Goal: Communication & Community: Answer question/provide support

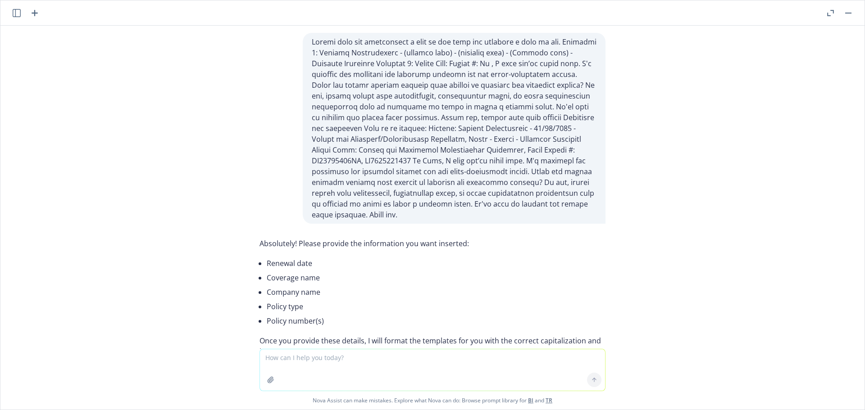
scroll to position [64132, 0]
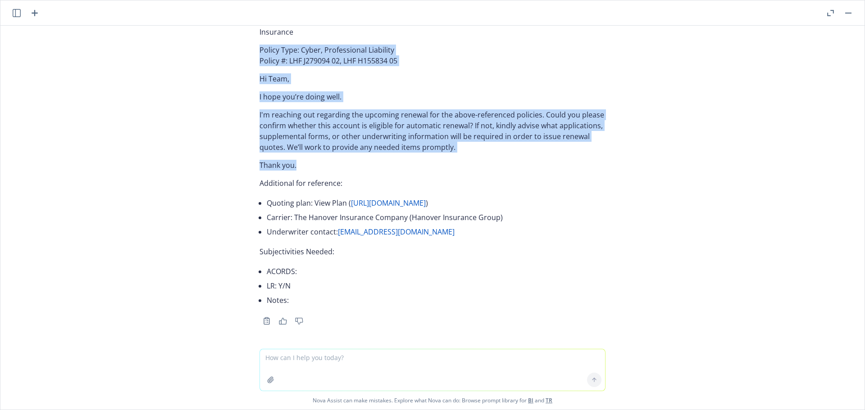
click at [282, 359] on textarea at bounding box center [432, 370] width 345 height 41
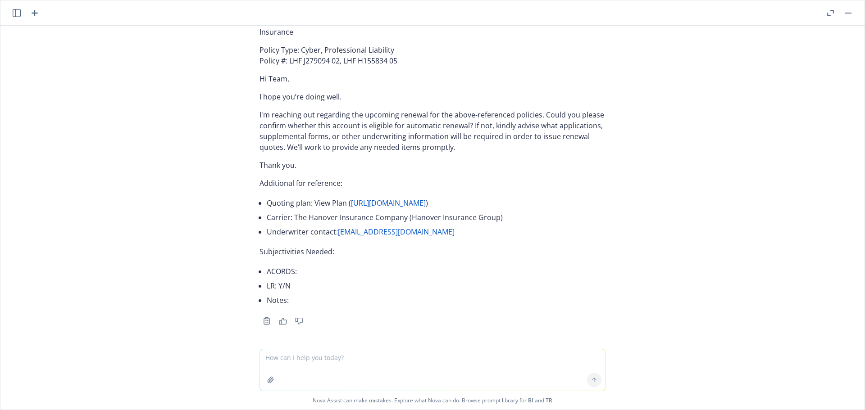
paste textarea "01/16/26 - Kaedian LLP - ERRORS_AND_OMISSIONS_PROFESSIONAL_LIABILITY Descriptio…"
type textarea "01/16/26 - Kaedian LLP - ERRORS_AND_OMISSIONS_PROFESSIONAL_LIABILITY Descriptio…"
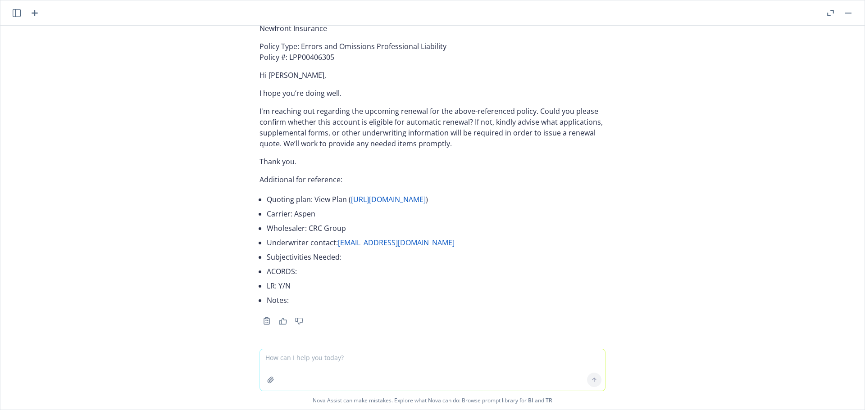
scroll to position [64487, 0]
drag, startPoint x: 335, startPoint y: 151, endPoint x: 282, endPoint y: 137, distance: 54.5
click at [282, 34] on p "Subject: Renewal Solicitation - 01/16/2026 - Errors and Omissions Professional …" at bounding box center [432, 23] width 346 height 22
copy p "Renewal Solicitation - 01/16/2026 - Errors and Omissions Professional Liability…"
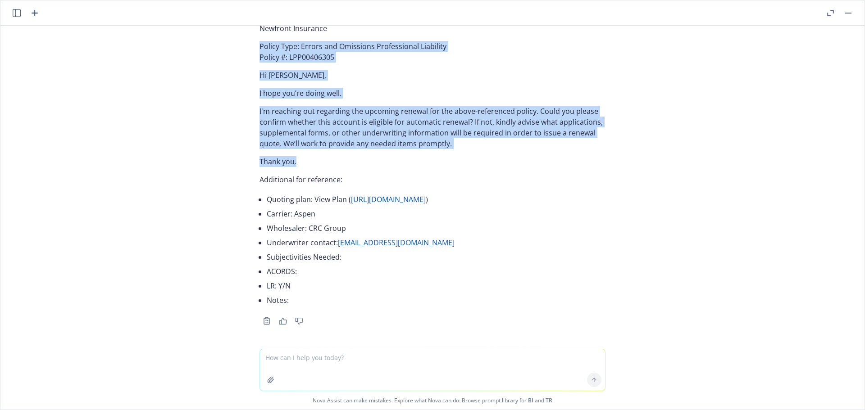
drag, startPoint x: 251, startPoint y: 169, endPoint x: 335, endPoint y: 282, distance: 140.4
click at [335, 282] on div "Subject: Renewal Solicitation - 01/16/2026 - Errors and Omissions Professional …" at bounding box center [432, 168] width 360 height 319
copy div "Policy Type: Errors and Omissions Professional Liability Policy #: LPP00406305 …"
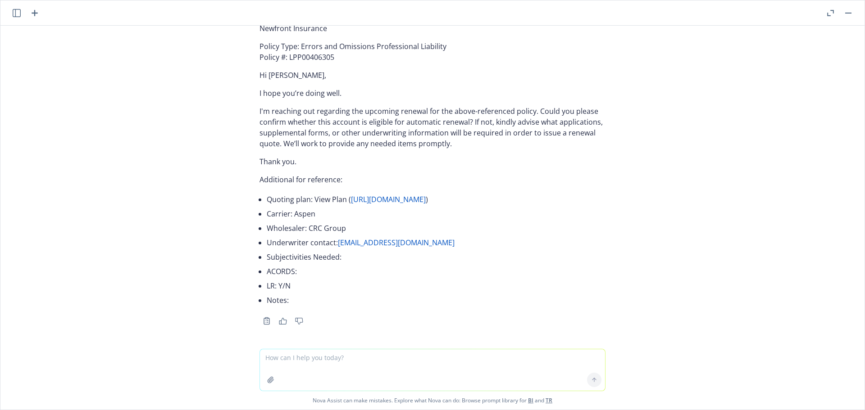
click at [291, 356] on textarea at bounding box center [432, 370] width 345 height 41
paste textarea "01/16/26 - Porifera, Inc. - DIRECTORS_AND_OFFICERS Description Your quoting pla…"
type textarea "01/16/26 - Porifera, Inc. - DIRECTORS_AND_OFFICERS Description Your quoting pla…"
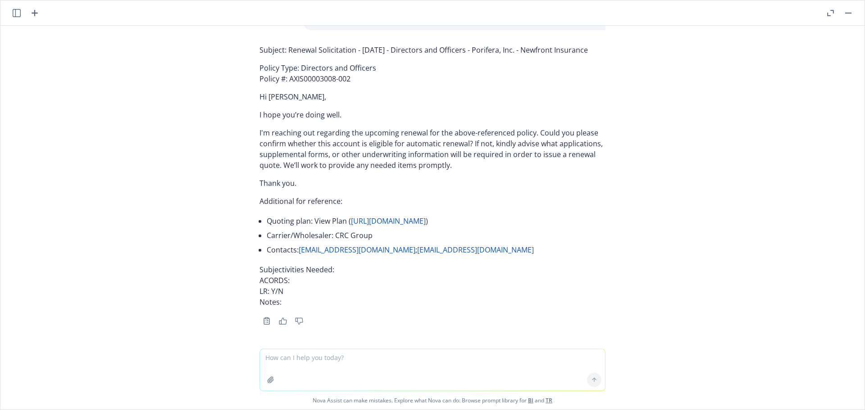
scroll to position [64919, 0]
drag, startPoint x: 604, startPoint y: 129, endPoint x: 281, endPoint y: 127, distance: 322.6
click at [281, 127] on div "Subject: Renewal Solicitation - 01/16/2026 - Directors and Officers - Porifera,…" at bounding box center [432, 184] width 360 height 287
copy p "Renewal Solicitation - 01/16/2026 - Directors and Officers - Porifera, Inc. - N…"
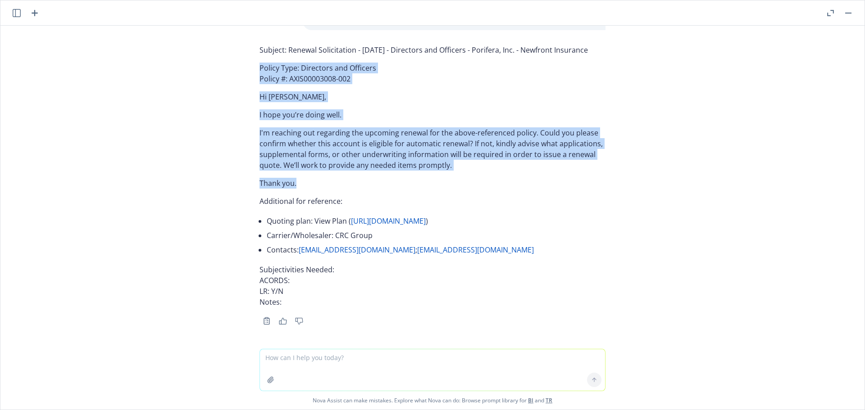
drag, startPoint x: 248, startPoint y: 145, endPoint x: 335, endPoint y: 260, distance: 144.1
click at [335, 260] on div "Subject: Renewal Solicitation - 01/16/2026 - Directors and Officers - Porifera,…" at bounding box center [432, 184] width 360 height 287
copy div "Policy Type: Directors and Officers Policy #: AXIS00003008-002 Hi Noah, I hope …"
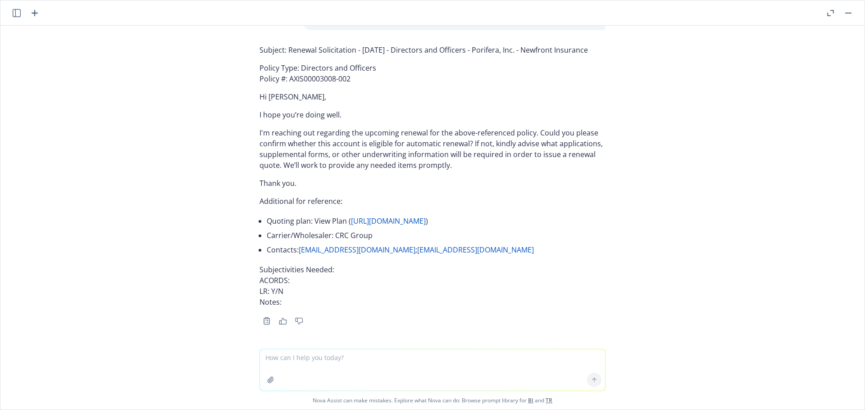
click at [314, 368] on textarea at bounding box center [432, 370] width 345 height 41
paste textarea "01/16/26 - Rain Industries, Inc. - POLLUTION Description Your quoting plan: htt…"
type textarea "01/16/26 - Rain Industries, Inc. - POLLUTION Description Your quoting plan: htt…"
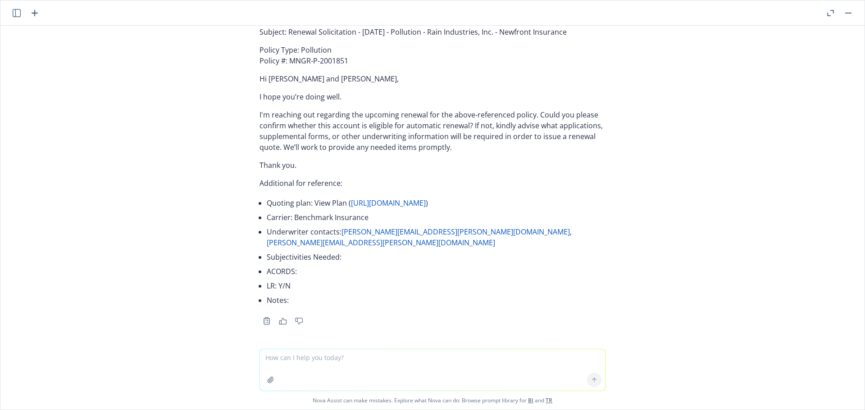
scroll to position [65290, 0]
drag, startPoint x: 552, startPoint y: 152, endPoint x: 283, endPoint y: 147, distance: 269.4
click at [283, 37] on p "Subject: Renewal Solicitation - 01/16/2026 - Pollution - Rain Industries, Inc. …" at bounding box center [432, 32] width 346 height 11
copy p "Renewal Solicitation - 01/16/2026 - Pollution - Rain Industries, Inc. - Newfron…"
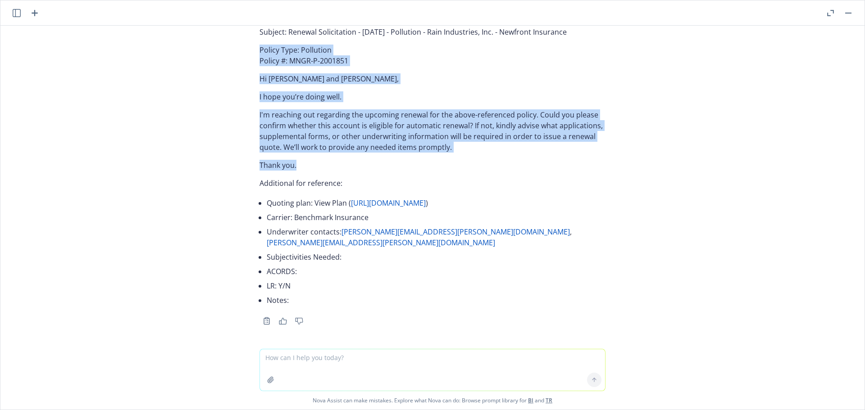
drag, startPoint x: 242, startPoint y: 166, endPoint x: 320, endPoint y: 287, distance: 143.8
click at [320, 287] on div "Absolutely! Please provide the information you want inserted: Renewal date Cove…" at bounding box center [432, 187] width 864 height 323
copy div "Policy Type: Pollution Policy #: MNGR-P-2001851 Hi Matt and Forrest, I hope you…"
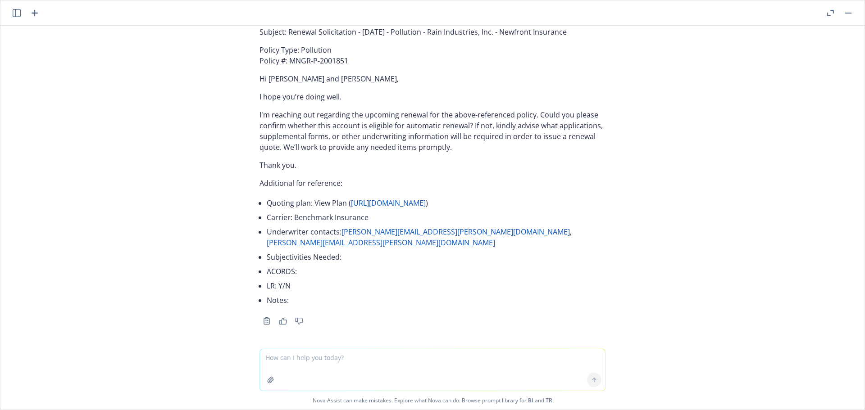
click at [295, 361] on textarea at bounding box center [432, 370] width 345 height 41
paste textarea "01/17/26 - BUSINESS_OWNERS Description Your quoting plan: https://dash.newfront…"
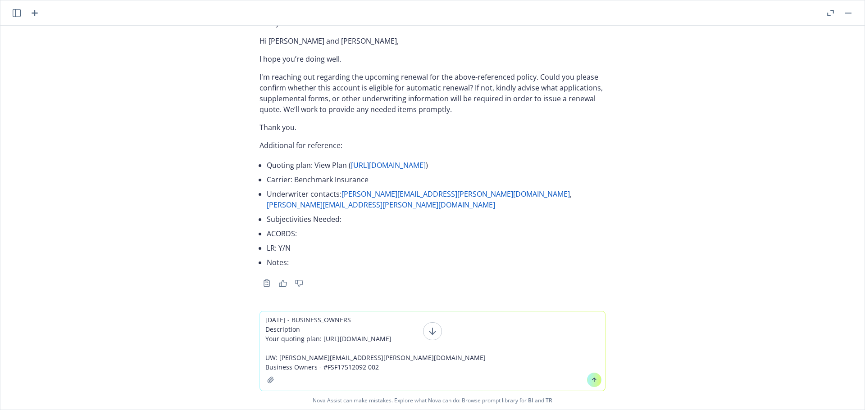
click at [410, 369] on textarea "01/17/26 - BUSINESS_OWNERS Description Your quoting plan: https://dash.newfront…" at bounding box center [432, 351] width 345 height 79
paste textarea "Golden Bough Trust"
type textarea "01/17/26 - BUSINESS_OWNERS Description Your quoting plan: https://dash.newfront…"
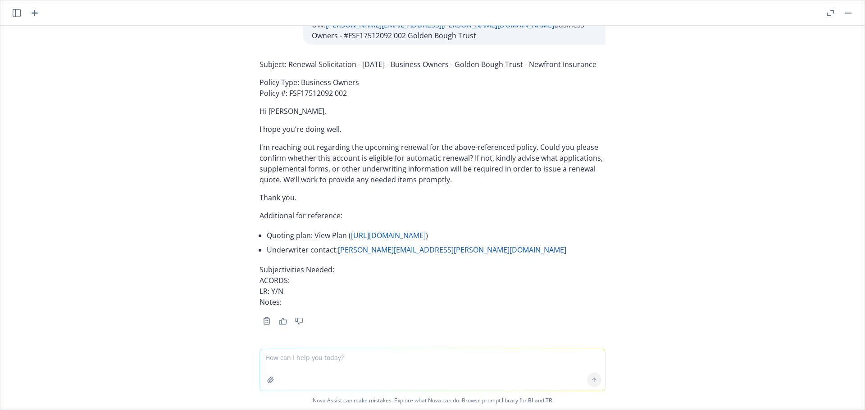
scroll to position [65694, 0]
drag, startPoint x: 295, startPoint y: 141, endPoint x: 282, endPoint y: 131, distance: 16.0
click at [282, 70] on p "Subject: Renewal Solicitation - 01/17/2026 - Business Owners - Golden Bough Tru…" at bounding box center [432, 64] width 346 height 11
copy p "Renewal Solicitation - 01/17/2026 - Business Owners - Golden Bough Trust - Newf…"
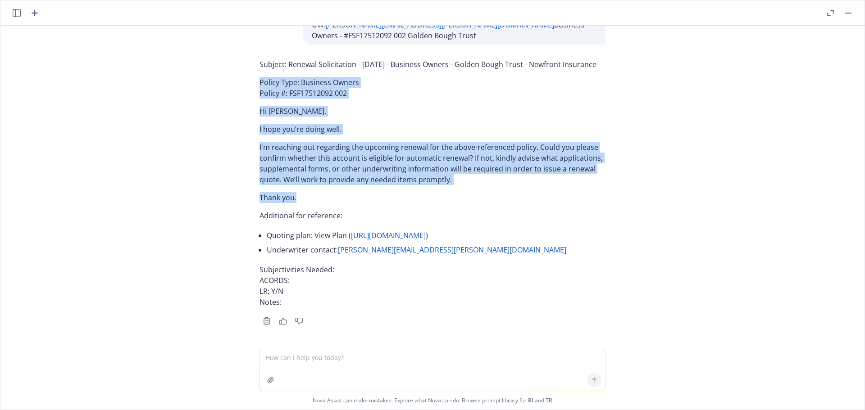
drag, startPoint x: 246, startPoint y: 161, endPoint x: 307, endPoint y: 273, distance: 126.6
click at [307, 273] on div "Subject: Renewal Solicitation - 01/17/2026 - Business Owners - Golden Bough Tru…" at bounding box center [432, 191] width 360 height 272
copy div "Policy Type: Business Owners Policy #: FSF17512092 002 Hi Jessica, I hope you’r…"
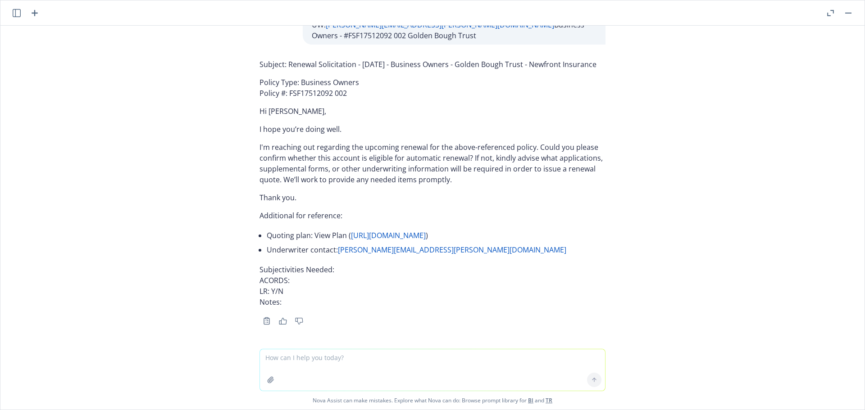
click at [277, 351] on textarea at bounding box center [432, 370] width 345 height 41
paste textarea "01/17/26 - COMMERCIAL_AUTO Description Your quoting plan: https://dash.newfront…"
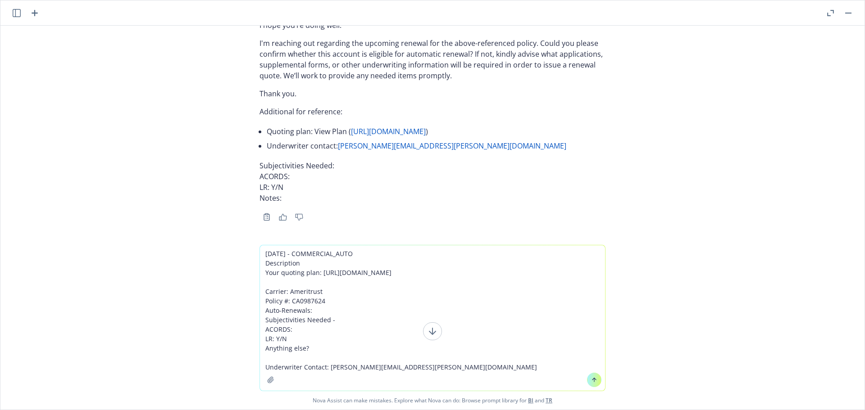
click at [514, 370] on textarea "01/17/26 - COMMERCIAL_AUTO Description Your quoting plan: https://dash.newfront…" at bounding box center [432, 319] width 345 height 146
paste textarea "ACS Transport Corp"
type textarea "01/17/26 - COMMERCIAL_AUTO Description Your quoting plan: https://dash.newfront…"
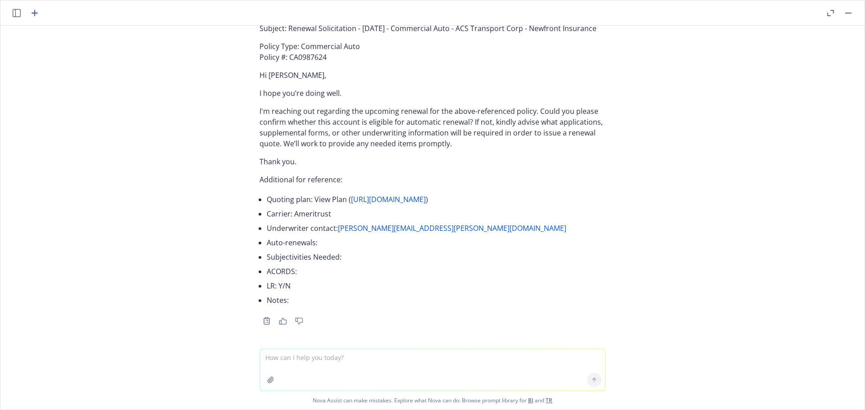
scroll to position [66121, 0]
drag, startPoint x: 316, startPoint y: 109, endPoint x: 283, endPoint y: 93, distance: 36.7
click at [283, 34] on p "Subject: Renewal Solicitation - 01/17/2026 - Commercial Auto - ACS Transport Co…" at bounding box center [432, 28] width 346 height 11
copy p "Renewal Solicitation - 01/17/2026 - Commercial Auto - ACS Transport Corp - Newf…"
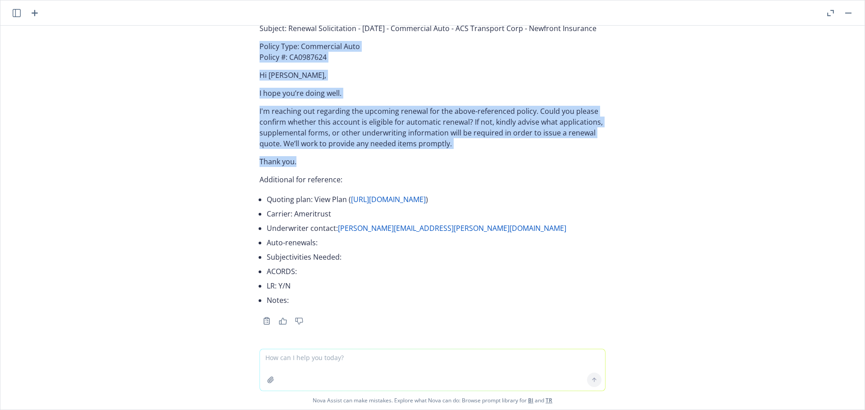
drag, startPoint x: 249, startPoint y: 124, endPoint x: 319, endPoint y: 237, distance: 132.5
click at [319, 237] on div "Subject: Renewal Solicitation - 01/17/2026 - Commercial Auto - ACS Transport Co…" at bounding box center [432, 173] width 360 height 308
copy div "Policy Type: Commercial Auto Policy #: CA0987624 Hi Bethany, I hope you’re doin…"
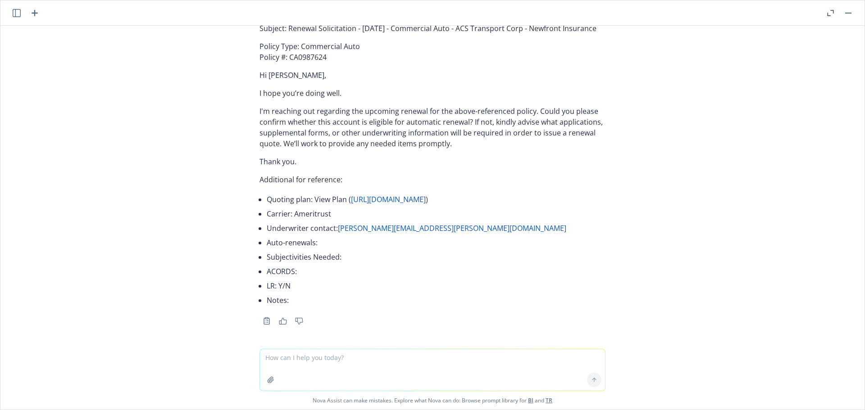
click at [333, 362] on textarea at bounding box center [432, 370] width 345 height 41
paste textarea "01/03/26 - PROFESSIONAL_LIABILITY Description Your quoting plan: https://dash.n…"
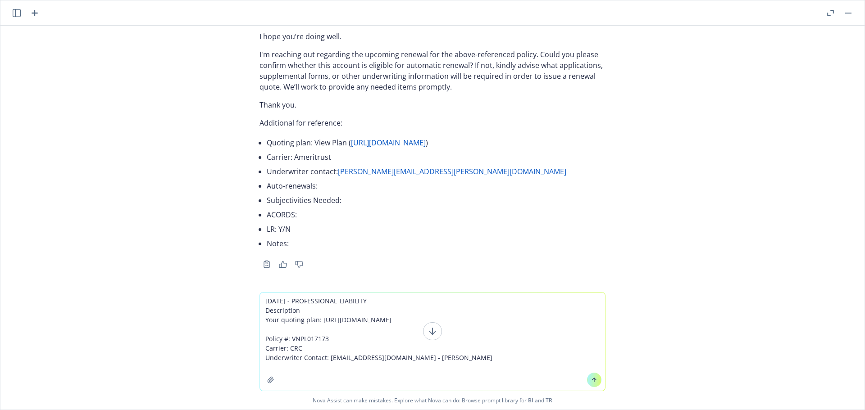
click at [279, 367] on textarea "01/03/26 - PROFESSIONAL_LIABILITY Description Your quoting plan: https://dash.n…" at bounding box center [432, 342] width 345 height 98
paste textarea "Robin Wright"
type textarea "01/03/26 - PROFESSIONAL_LIABILITY Description Your quoting plan: https://dash.n…"
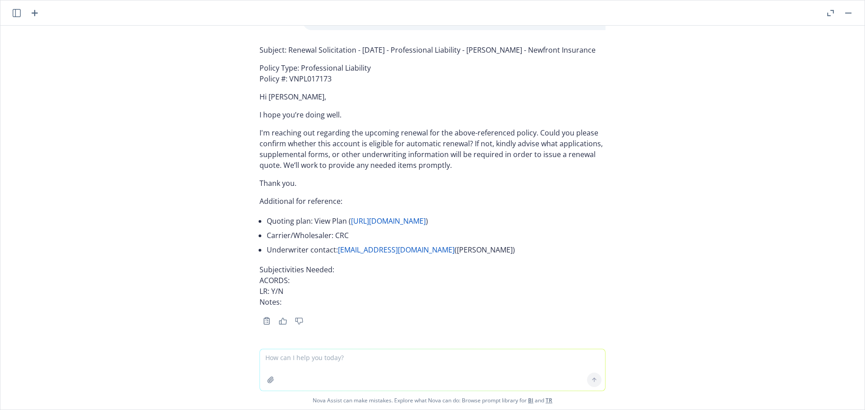
scroll to position [66564, 0]
drag, startPoint x: 493, startPoint y: 64, endPoint x: 283, endPoint y: 57, distance: 210.0
click at [283, 57] on div "Absolutely! Please provide the information you want inserted: Renewal date Cove…" at bounding box center [432, 187] width 864 height 323
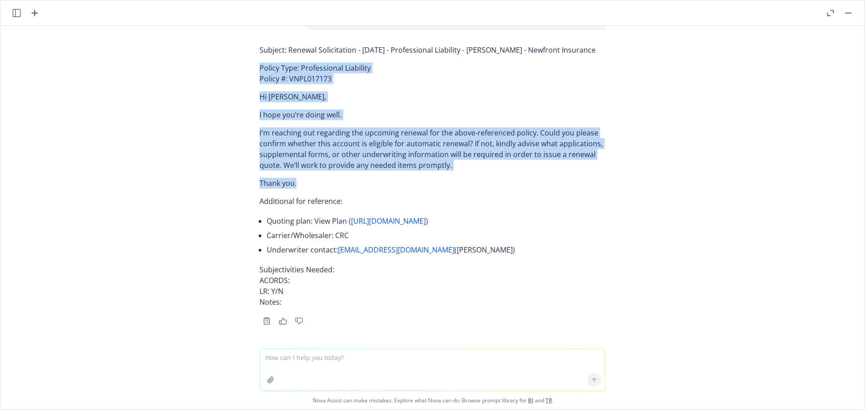
drag, startPoint x: 252, startPoint y: 85, endPoint x: 310, endPoint y: 196, distance: 125.3
click at [310, 196] on div "Absolutely! Please provide the information you want inserted: Renewal date Cove…" at bounding box center [432, 187] width 864 height 323
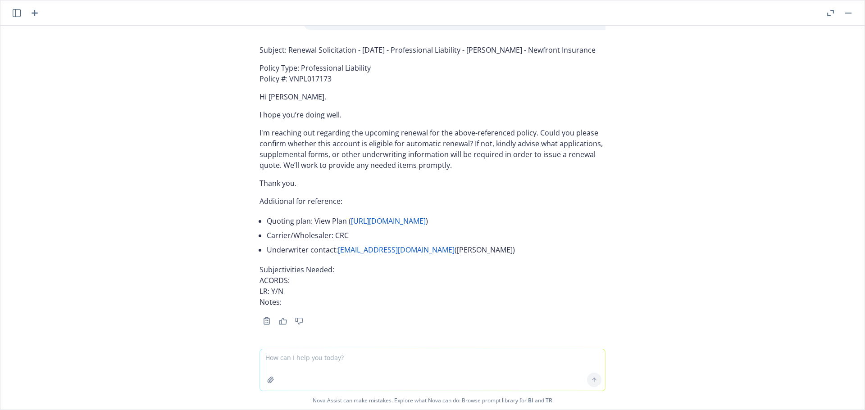
click at [312, 355] on textarea at bounding box center [432, 370] width 345 height 41
paste textarea "01/05/26 - GENERAL_LIABILITY, 01/28/26 - WORKERS_COMPENSATION Description Your …"
type textarea "01/05/26 - GENERAL_LIABILITY, 01/28/26 - WORKERS_COMPENSATION Description Your …"
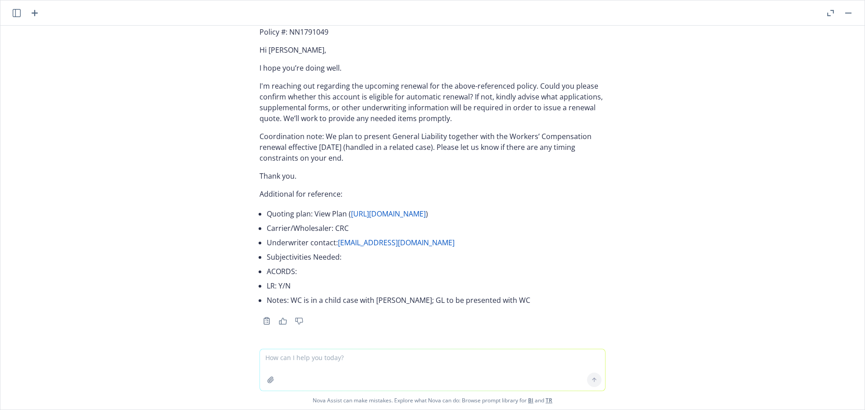
scroll to position [66948, 0]
drag, startPoint x: 438, startPoint y: 83, endPoint x: 281, endPoint y: 83, distance: 157.2
click at [281, 9] on p "Subject: Renewal Solicitation - 01/05/2026 - General Liability - Newfront Insur…" at bounding box center [432, 3] width 346 height 11
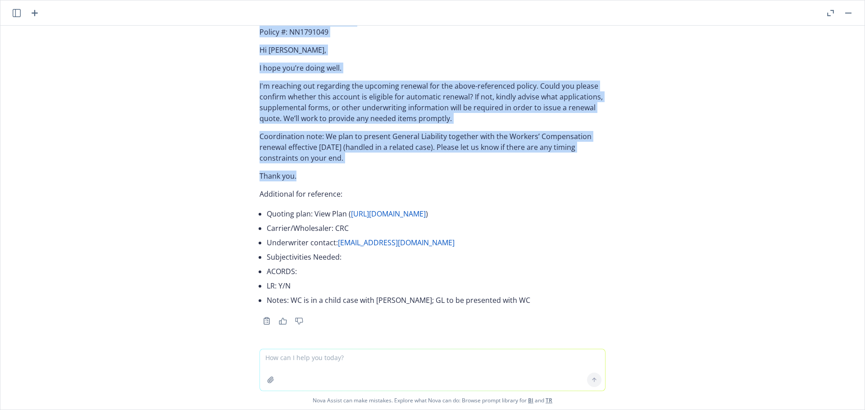
drag, startPoint x: 250, startPoint y: 102, endPoint x: 362, endPoint y: 255, distance: 189.9
click at [362, 255] on div "Subject: Renewal Solicitation - 01/05/2026 - General Liability - Newfront Insur…" at bounding box center [432, 160] width 360 height 333
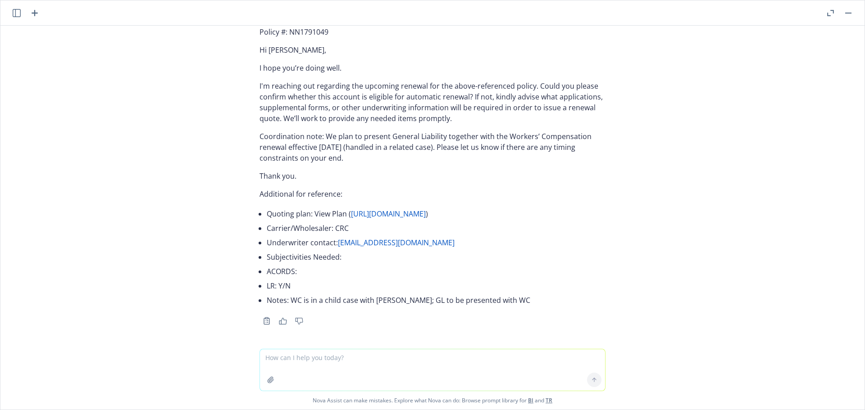
click at [295, 359] on textarea at bounding box center [432, 370] width 345 height 41
paste textarea "01/13/26 - ERRORS_AND_OMISSIONS_PROFESSIONAL_LIABILITY Description Your quoting…"
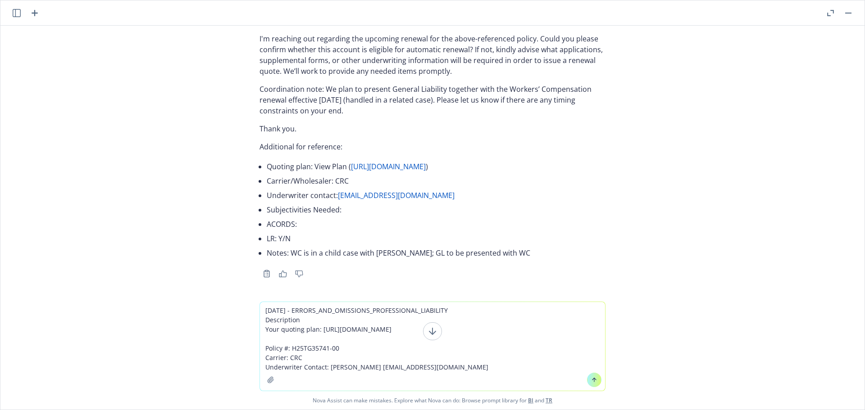
click at [508, 372] on textarea "01/13/26 - ERRORS_AND_OMISSIONS_PROFESSIONAL_LIABILITY Description Your quoting…" at bounding box center [432, 346] width 345 height 89
paste textarea "01/13/26 - ERRORS_AND_OMISSIONS_PROFESSIONAL_LIABILITY Description Your quoting…"
type textarea "01/13/26 - ERRORS_AND_OMISSIONS_PROFESSIONAL_LIABILITY Description Your quoting…"
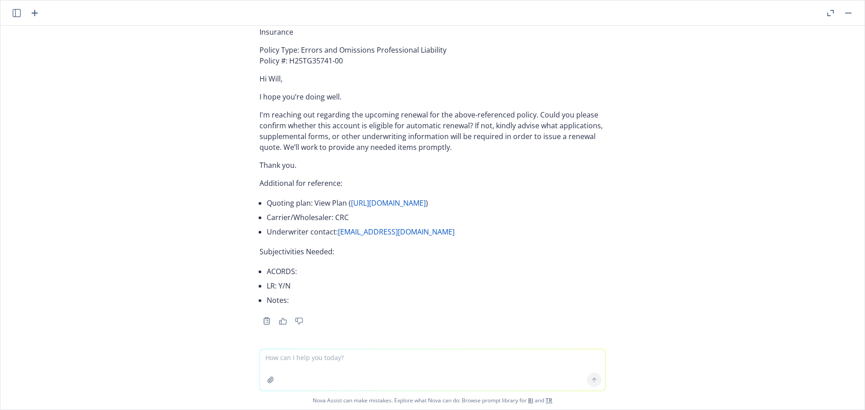
scroll to position [67359, 0]
drag, startPoint x: 352, startPoint y: 174, endPoint x: 282, endPoint y: 159, distance: 71.3
click at [282, 37] on p "Subject: Renewal Solicitation - 01/13/2026 - Errors and Omissions Professional …" at bounding box center [432, 27] width 346 height 22
click at [19, 13] on icon "button" at bounding box center [17, 13] width 8 height 8
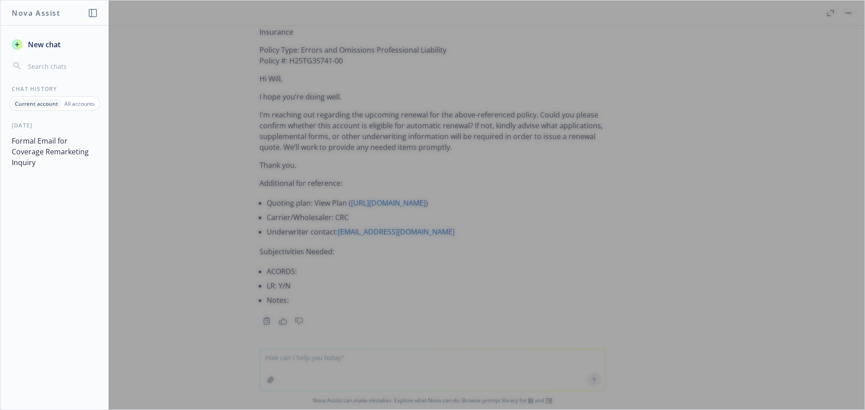
click at [53, 142] on button "Formal Email for Coverage Remarketing Inquiry" at bounding box center [54, 152] width 93 height 38
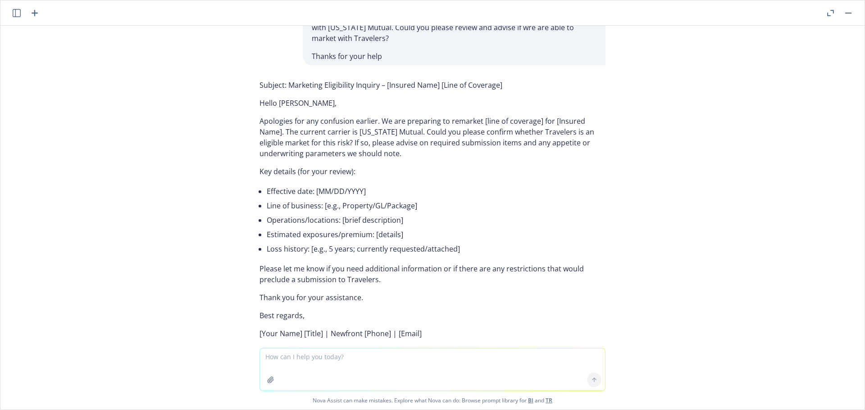
scroll to position [416, 0]
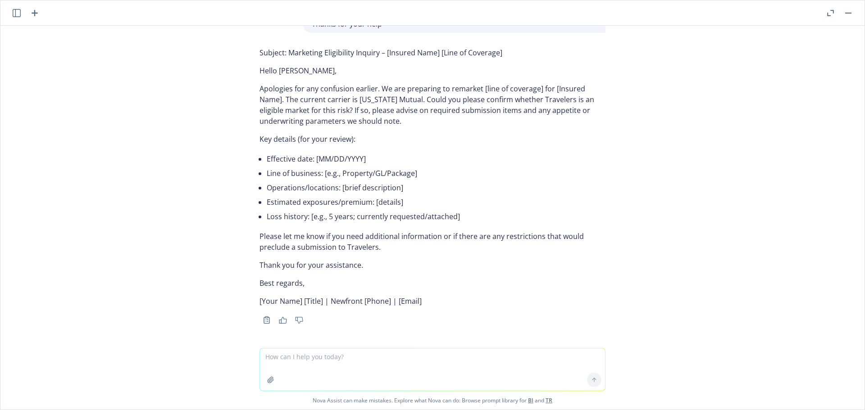
type textarea "Hi Team, Thanks for your request. However, we would like to ask for a copy of t…"
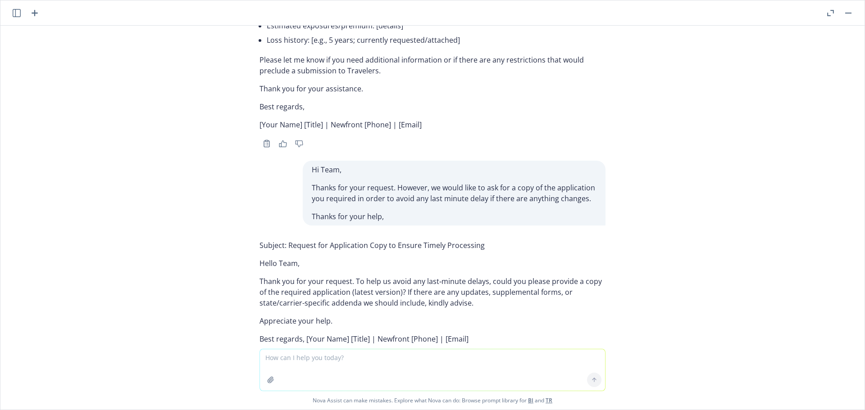
scroll to position [630, 0]
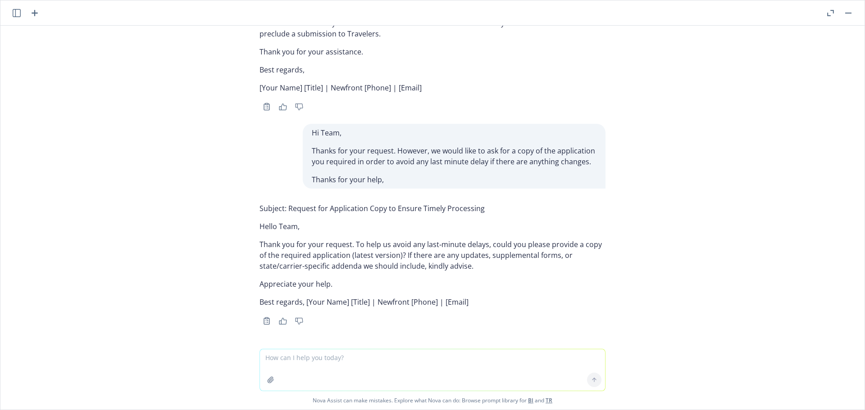
paste textarea "01/16/26 - DC Beverage LLC - COMMERCIAL_PACKAGE, EXCESS_LIABILITY Description Y…"
type textarea "01/16/26 - DC Beverage LLC - COMMERCIAL_PACKAGE, EXCESS_LIABILITY Description Y…"
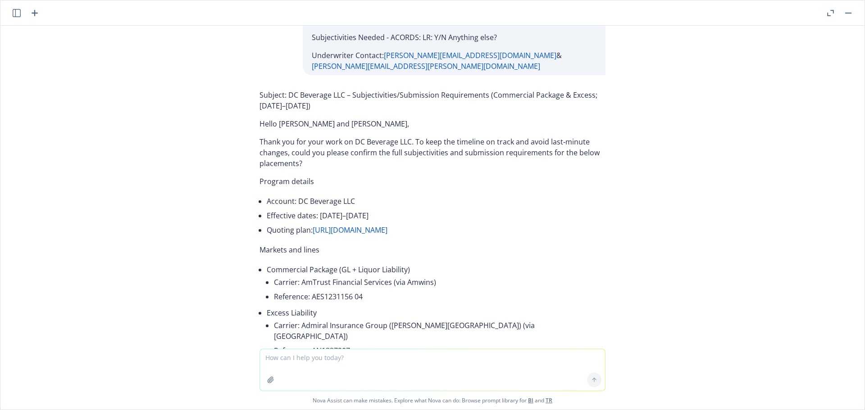
scroll to position [846, 0]
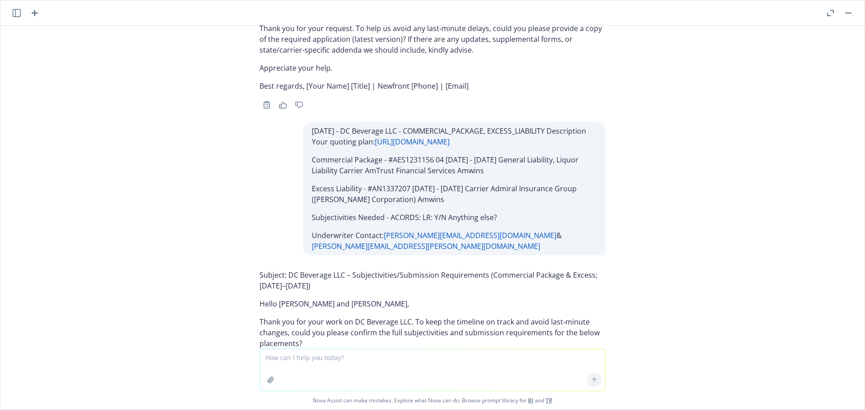
click at [18, 13] on icon "button" at bounding box center [17, 13] width 8 height 8
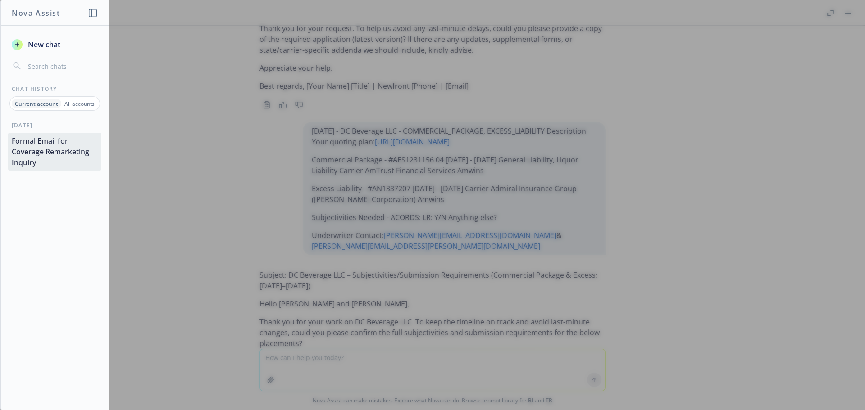
click at [71, 103] on p "All accounts" at bounding box center [79, 104] width 30 height 8
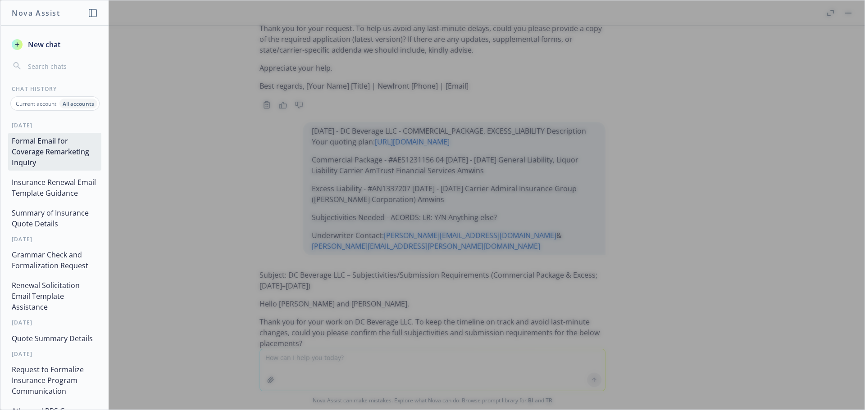
click at [38, 182] on button "Insurance Renewal Email Template Guidance" at bounding box center [54, 187] width 93 height 27
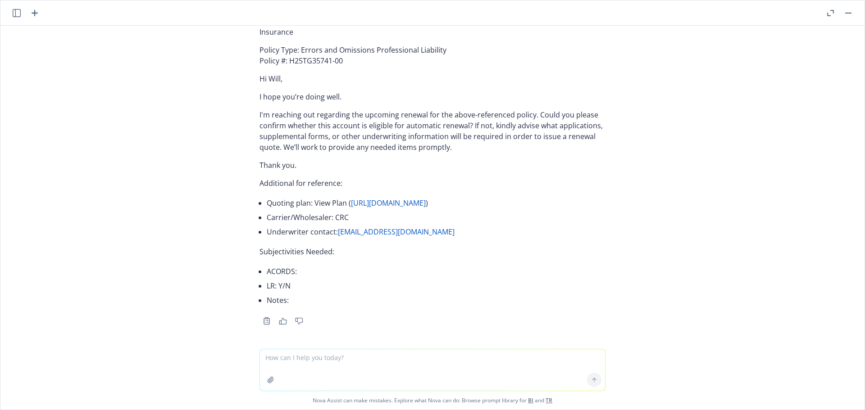
click at [292, 366] on textarea at bounding box center [432, 370] width 345 height 41
paste textarea "case-reply@newfront.com"
type textarea "c"
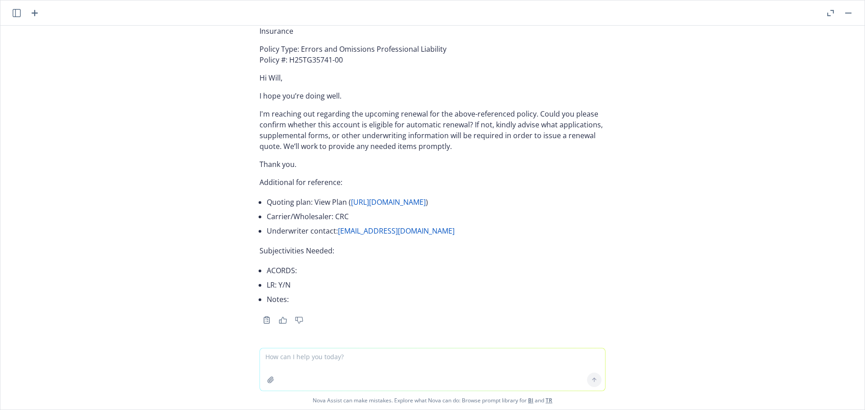
click at [273, 357] on textarea at bounding box center [432, 370] width 345 height 42
paste textarea "01/16/26 - DC Beverage LLC - COMMERCIAL_PACKAGE, EXCESS_LIABILITY Description Y…"
type textarea "01/16/26 - DC Beverage LLC - COMMERCIAL_PACKAGE, EXCESS_LIABILITY Description Y…"
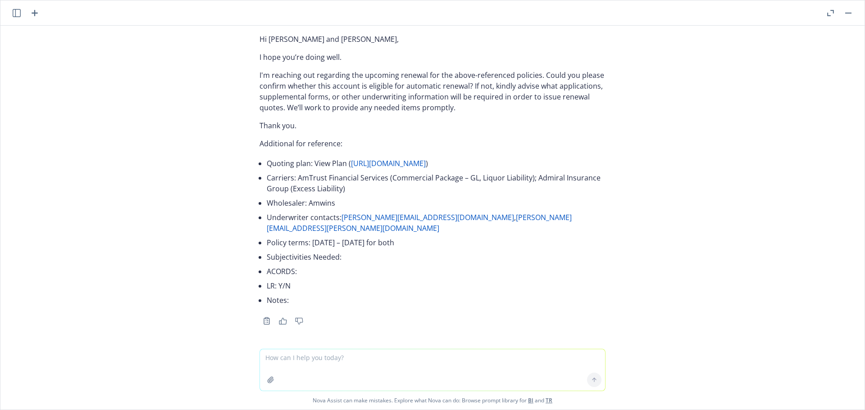
scroll to position [67836, 0]
drag, startPoint x: 328, startPoint y: 172, endPoint x: 282, endPoint y: 160, distance: 48.0
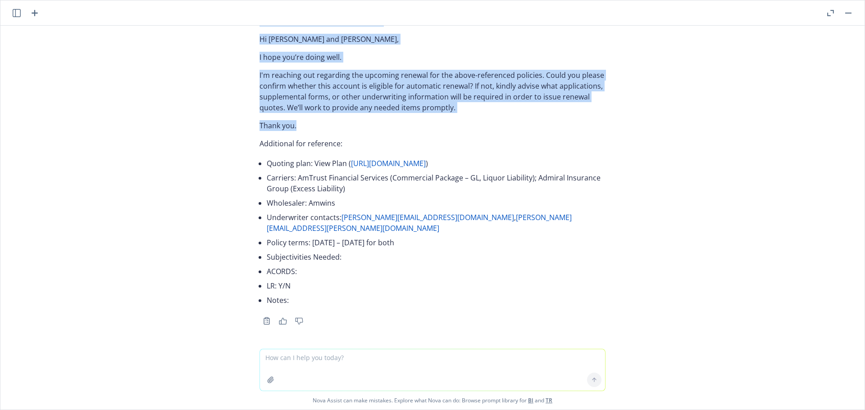
drag, startPoint x: 246, startPoint y: 185, endPoint x: 350, endPoint y: 303, distance: 157.7
click at [350, 303] on div "Subject: Renewal Solicitation - 01/16/2026 - Commercial Package, Excess Liabili…" at bounding box center [432, 150] width 360 height 355
click at [293, 356] on textarea at bounding box center [432, 370] width 345 height 41
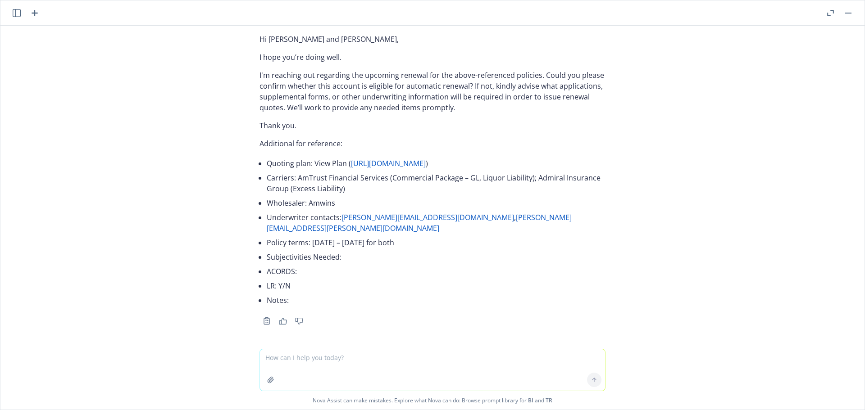
paste textarea "01/19/26 - 20 Crestline TIC - MANAGEMENT_LIABILITY Description Your quoting pla…"
type textarea "01/19/26 - 20 Crestline TIC - MANAGEMENT_LIABILITY Description Your quoting pla…"
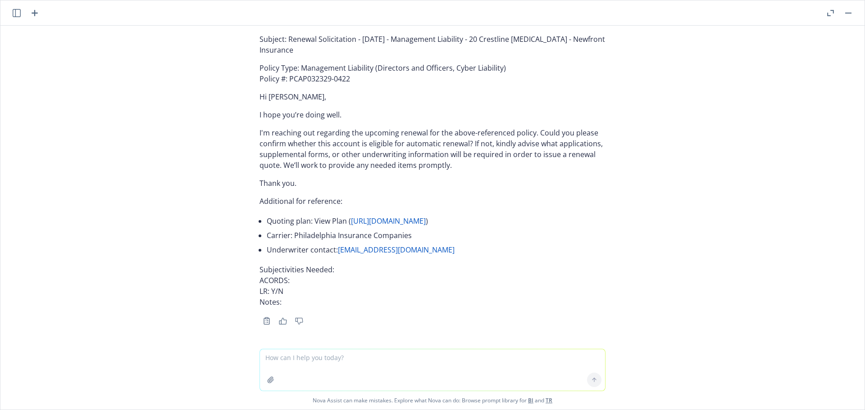
scroll to position [68361, 0]
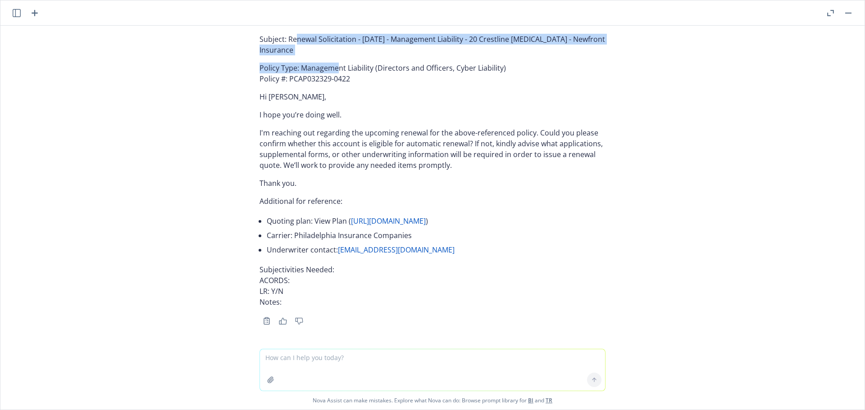
drag, startPoint x: 330, startPoint y: 127, endPoint x: 291, endPoint y: 108, distance: 43.7
click at [291, 108] on div "Subject: Renewal Solicitation - 01/19/2026 - Management Liability - 20 Crestlin…" at bounding box center [432, 170] width 346 height 281
click at [311, 55] on p "Subject: Renewal Solicitation - 01/19/2026 - Management Liability - 20 Crestlin…" at bounding box center [432, 45] width 346 height 22
drag, startPoint x: 301, startPoint y: 120, endPoint x: 283, endPoint y: 106, distance: 22.7
click at [283, 55] on p "Subject: Renewal Solicitation - 01/19/2026 - Management Liability - 20 Crestlin…" at bounding box center [432, 45] width 346 height 22
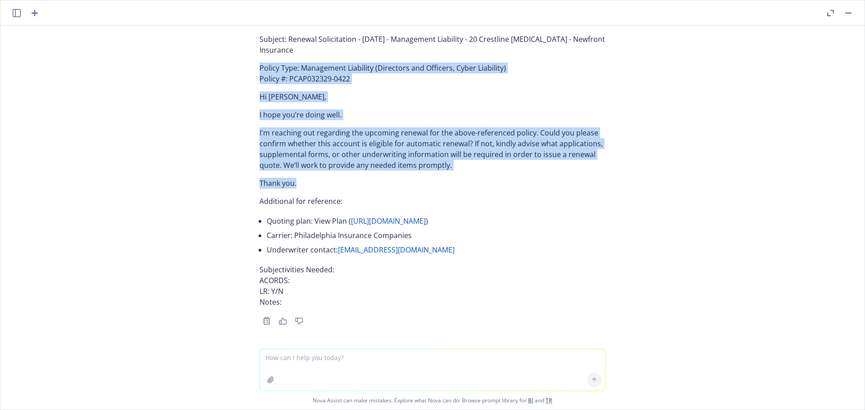
drag, startPoint x: 251, startPoint y: 136, endPoint x: 313, endPoint y: 248, distance: 127.0
click at [313, 248] on div "Subject: Renewal Solicitation - 01/19/2026 - Management Liability - 20 Crestlin…" at bounding box center [432, 178] width 360 height 297
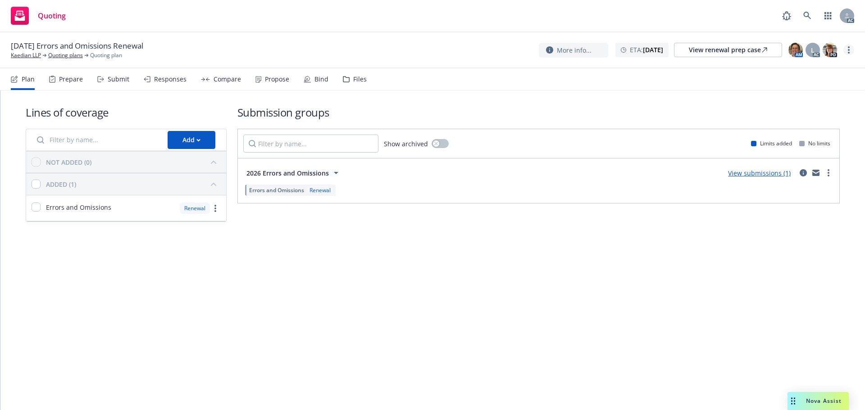
click at [846, 49] on link "more" at bounding box center [848, 50] width 11 height 11
click at [808, 67] on link "Copy logging email" at bounding box center [803, 68] width 100 height 18
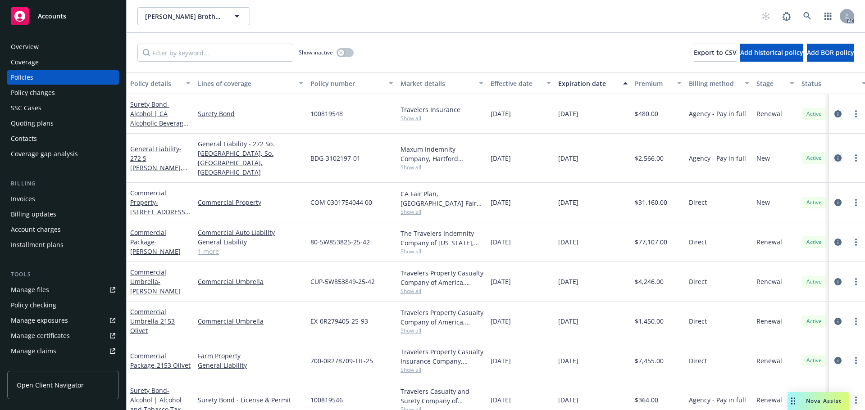
click at [834, 155] on icon "circleInformation" at bounding box center [837, 158] width 7 height 7
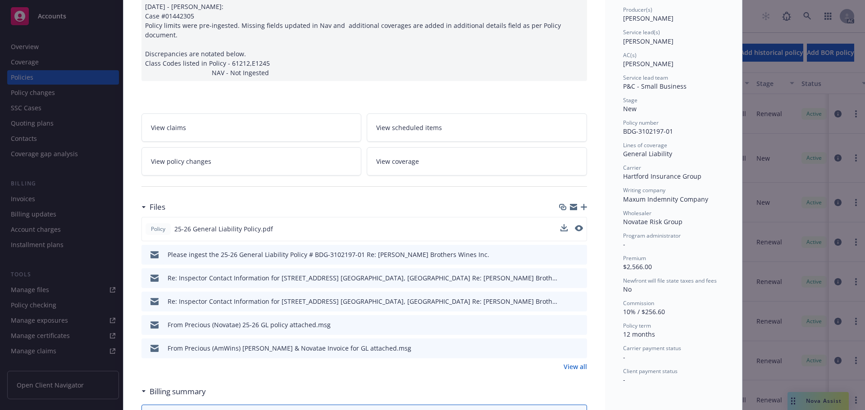
scroll to position [135, 0]
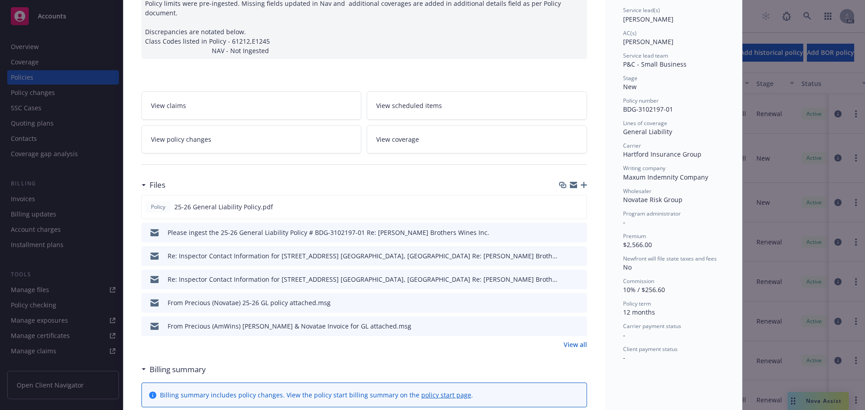
click at [574, 340] on link "View all" at bounding box center [575, 344] width 23 height 9
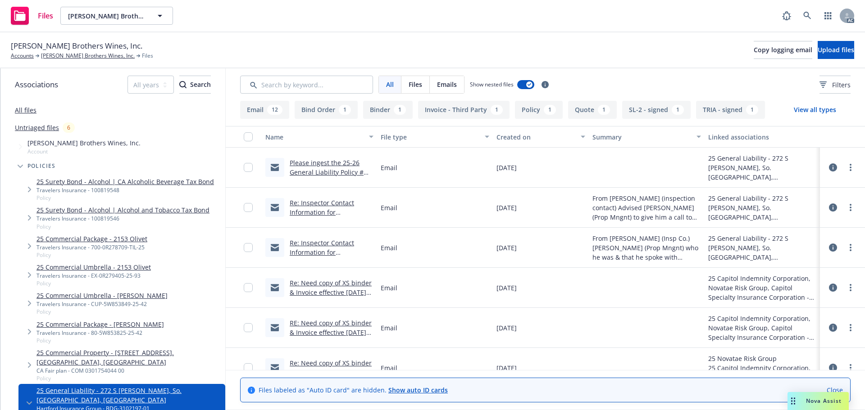
click at [347, 168] on link "Please ingest the 25-26 General Liability Policy # BDG-3102197-01 Re: [PERSON_N…" at bounding box center [329, 182] width 78 height 46
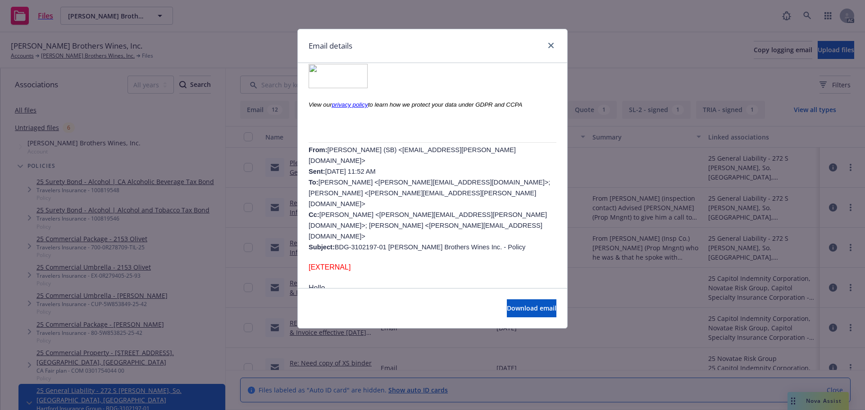
scroll to position [288, 0]
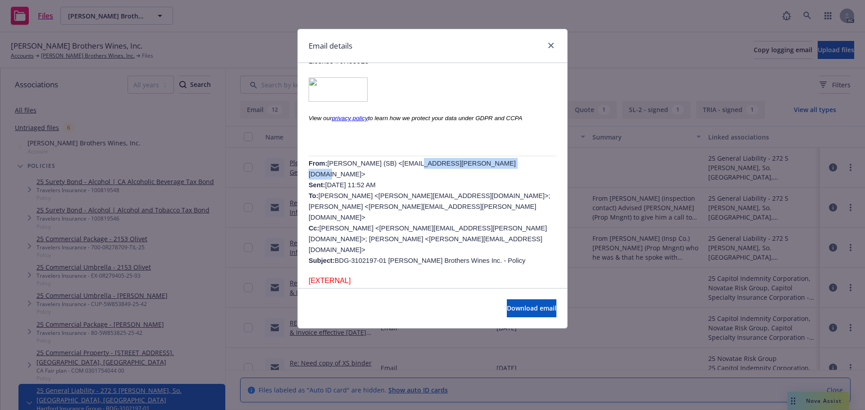
drag, startPoint x: 479, startPoint y: 173, endPoint x: 393, endPoint y: 173, distance: 85.6
click at [393, 173] on span "Precious Gonzales (SB) <precious.gonzales@novatae.com> Sent: Thursday, January …" at bounding box center [429, 212] width 241 height 105
click at [506, 180] on p "From: Precious Gonzales (SB) <precious.gonzales@novatae.com> Sent: Thursday, Ja…" at bounding box center [433, 212] width 248 height 108
drag, startPoint x: 489, startPoint y: 176, endPoint x: 327, endPoint y: 176, distance: 162.2
click at [327, 176] on p "From: Precious Gonzales (SB) <precious.gonzales@novatae.com> Sent: Thursday, Ja…" at bounding box center [433, 212] width 248 height 108
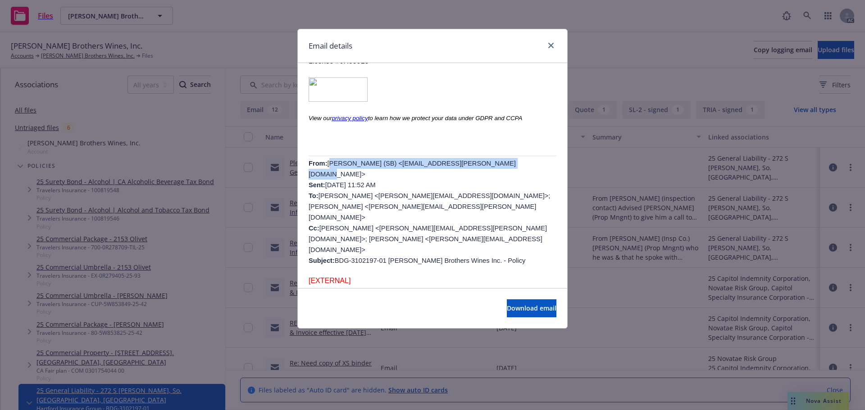
copy span "Precious Gonzales (SB) <precious.gonzales@novatae.com>"
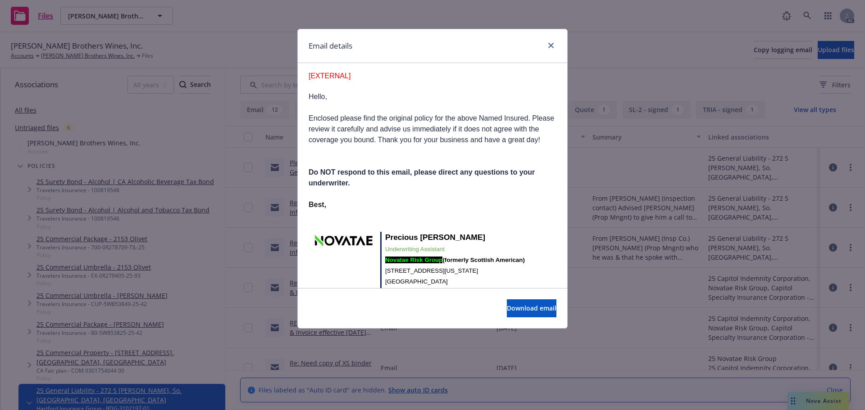
scroll to position [513, 0]
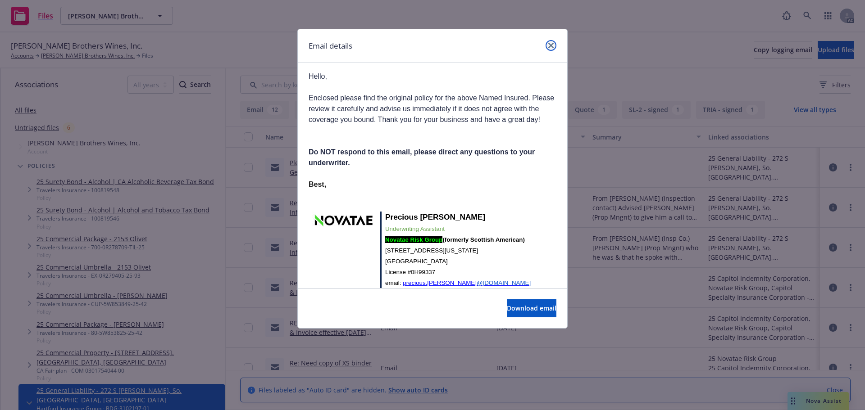
click at [552, 43] on icon "close" at bounding box center [550, 45] width 5 height 5
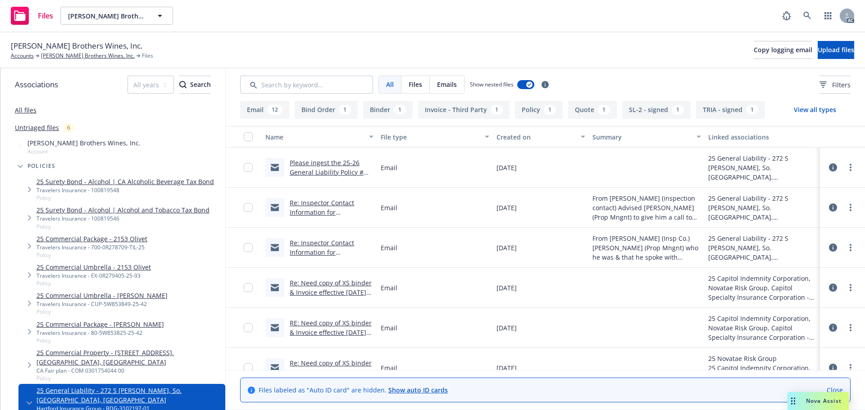
click at [66, 355] on link "25 Commercial Property - 272 S. Maple St., So. San Francisco, CA" at bounding box center [128, 357] width 185 height 19
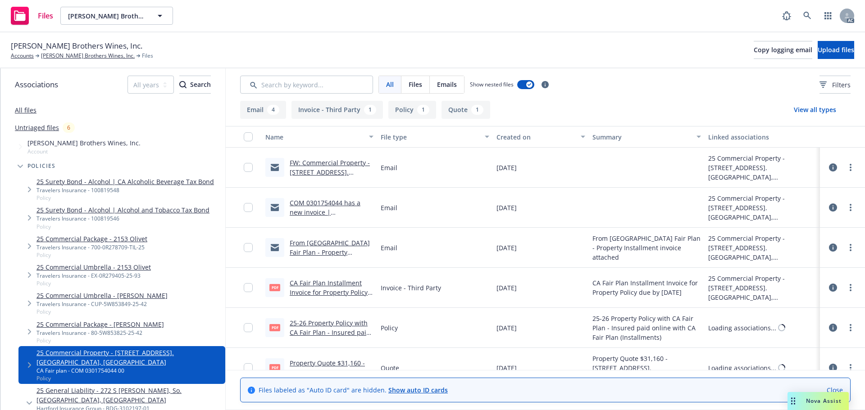
click at [342, 160] on link "FW: Commercial Property - 272 S. Maple St., So. San Francisco, CA - CA Fair Pla…" at bounding box center [330, 187] width 80 height 56
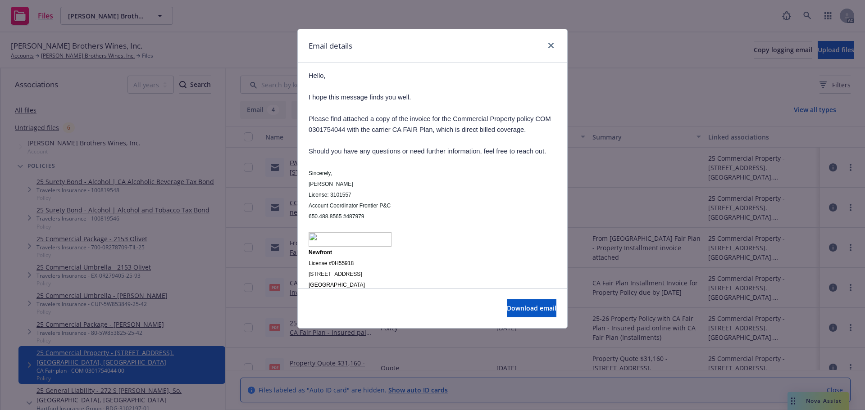
scroll to position [459, 0]
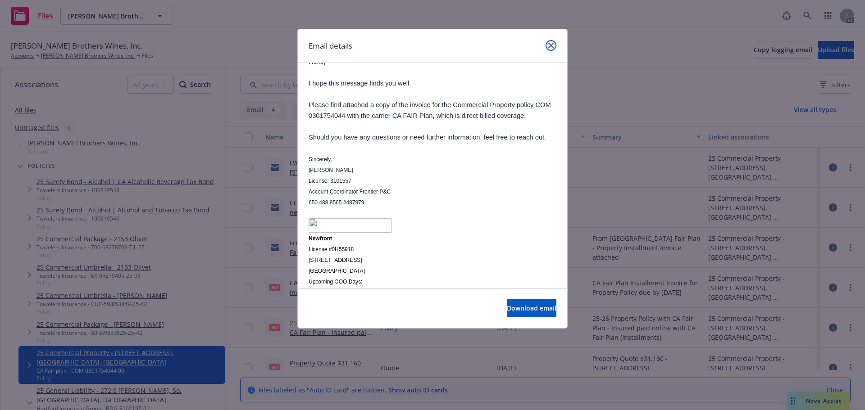
click at [552, 45] on icon "close" at bounding box center [550, 45] width 5 height 5
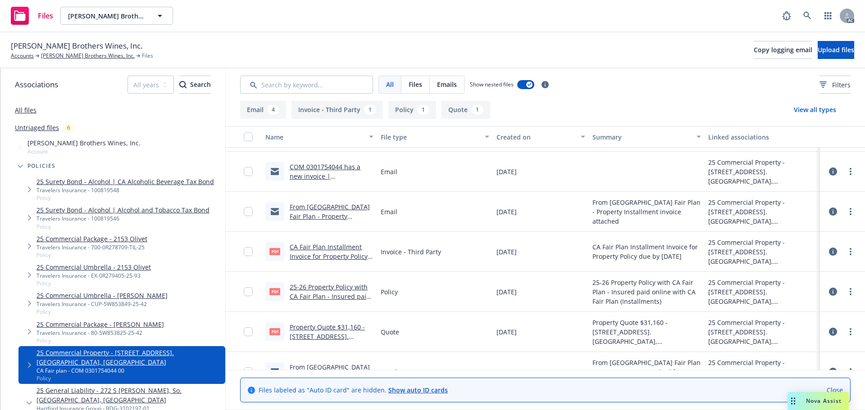
scroll to position [58, 0]
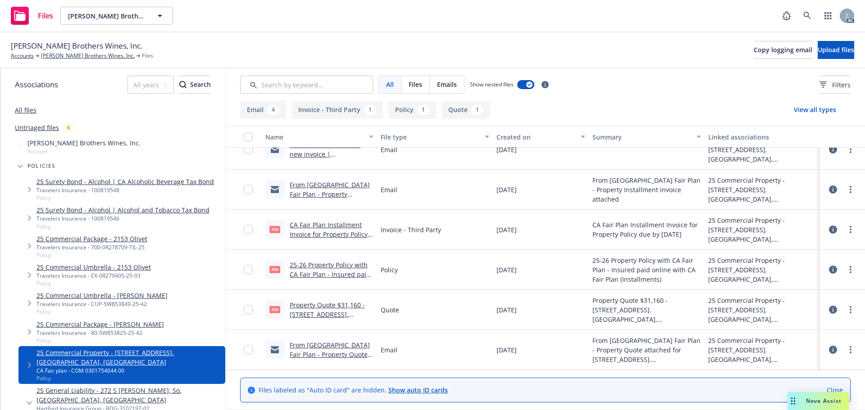
click at [441, 82] on span "Emails" at bounding box center [447, 84] width 20 height 9
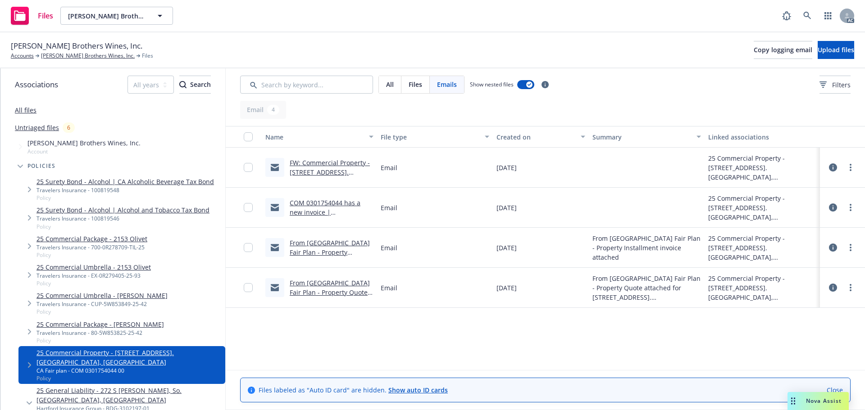
scroll to position [0, 0]
click at [333, 284] on link "From CA Fair Plan - Property Quote attached for 272 S Maple Ave, So. SF, CA.msg" at bounding box center [330, 302] width 80 height 46
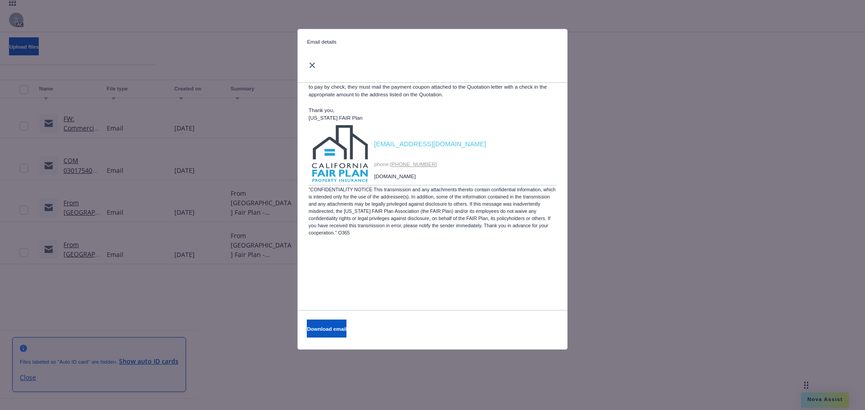
scroll to position [176, 0]
click at [223, 278] on div "Email details COMQ0301510464 has been Quoted Wednesday, January 8, 2025 at 7:58…" at bounding box center [432, 205] width 865 height 410
click at [307, 63] on link "close" at bounding box center [312, 65] width 11 height 11
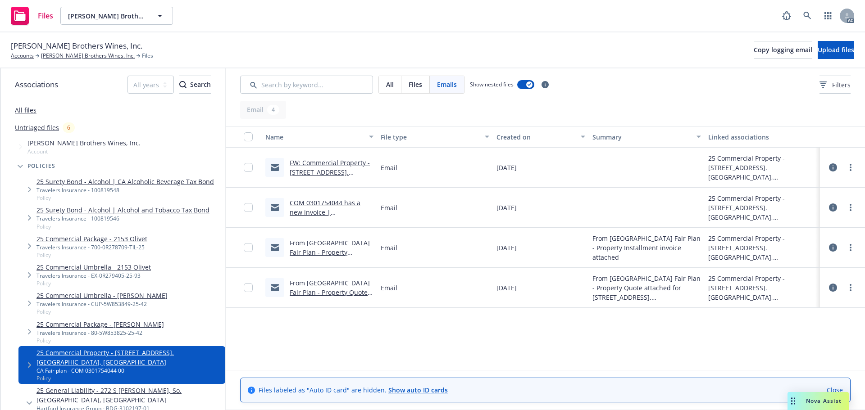
click at [306, 245] on link "From CA Fair Plan - Property Installment invoice attached.msg" at bounding box center [330, 257] width 80 height 37
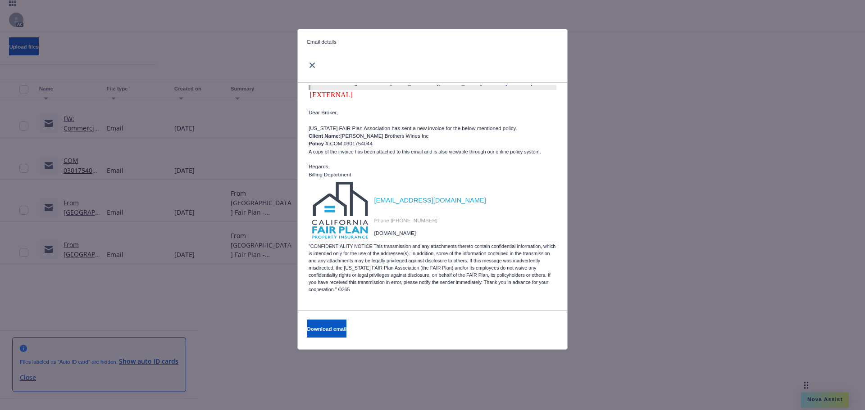
scroll to position [128, 0]
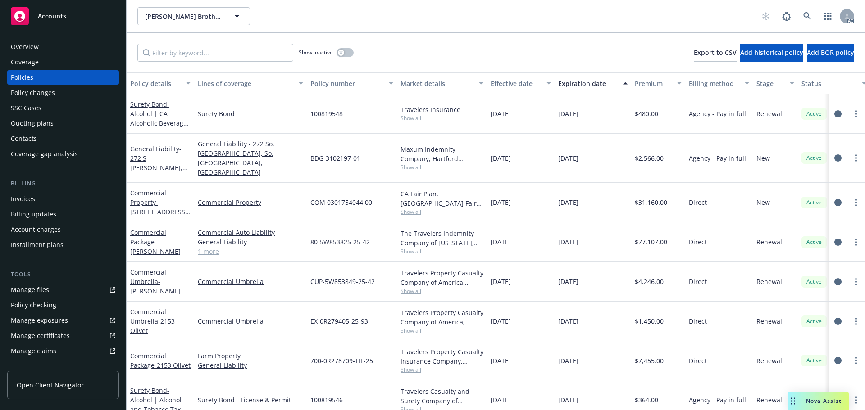
click at [411, 208] on span "Show all" at bounding box center [441, 212] width 83 height 8
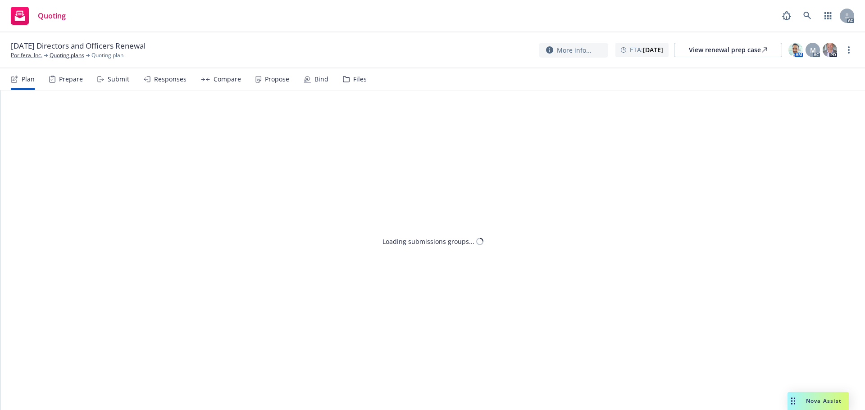
click at [115, 78] on div "Submit" at bounding box center [119, 79] width 22 height 7
click at [849, 53] on circle "more" at bounding box center [849, 53] width 2 height 2
click at [820, 66] on link "Copy logging email" at bounding box center [803, 68] width 100 height 18
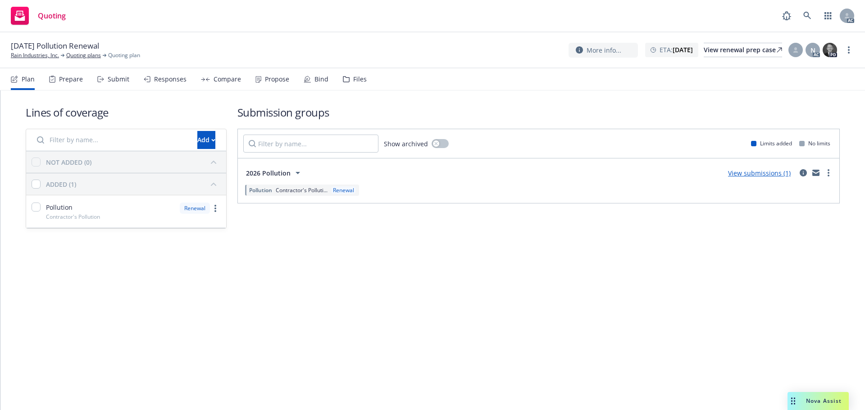
click at [846, 52] on link "more" at bounding box center [848, 50] width 11 height 11
click at [794, 77] on link "Copy logging email" at bounding box center [803, 68] width 100 height 18
click at [851, 45] on link "more" at bounding box center [848, 50] width 11 height 11
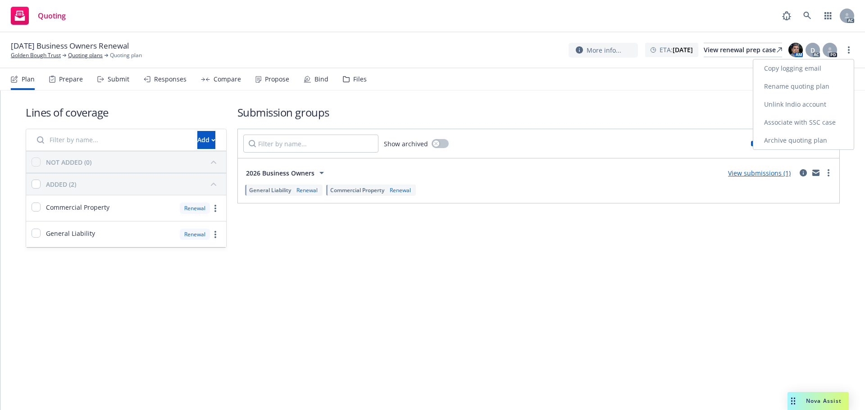
click at [816, 65] on link "Copy logging email" at bounding box center [803, 68] width 100 height 18
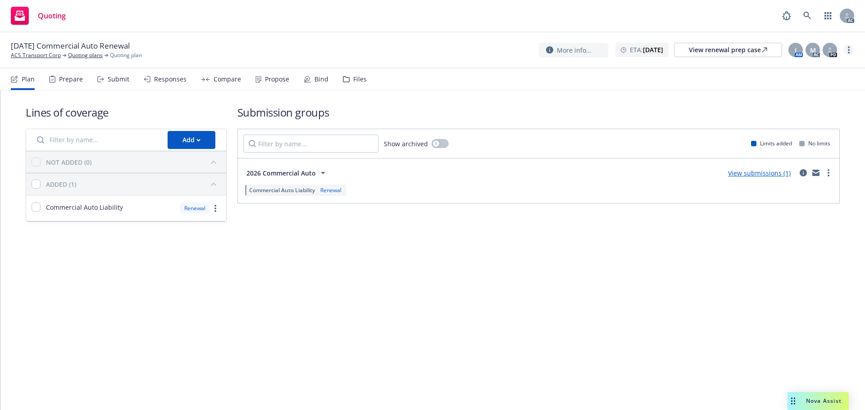
click at [852, 50] on link "more" at bounding box center [848, 50] width 11 height 11
drag, startPoint x: 805, startPoint y: 64, endPoint x: 621, endPoint y: 41, distance: 185.6
click at [805, 64] on link "Copy logging email" at bounding box center [803, 69] width 100 height 18
click at [846, 49] on link "more" at bounding box center [848, 50] width 11 height 11
click at [815, 65] on link "Copy logging email" at bounding box center [803, 68] width 100 height 18
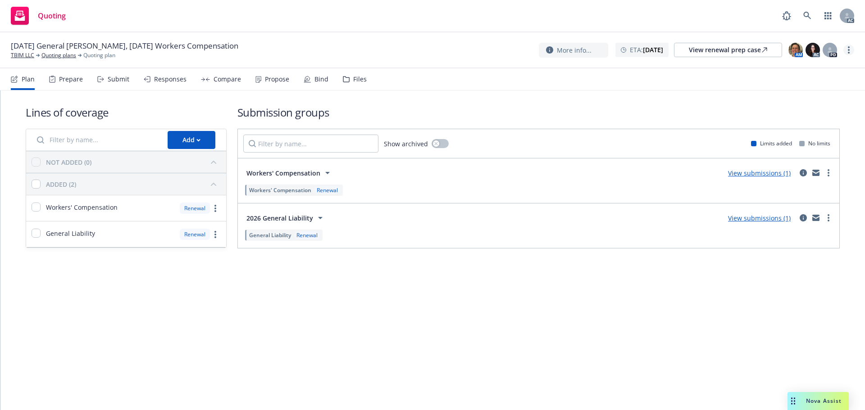
click at [846, 52] on link "more" at bounding box center [848, 50] width 11 height 11
drag, startPoint x: 813, startPoint y: 66, endPoint x: 767, endPoint y: 72, distance: 46.8
click at [812, 66] on link "Copy logging email" at bounding box center [803, 68] width 100 height 18
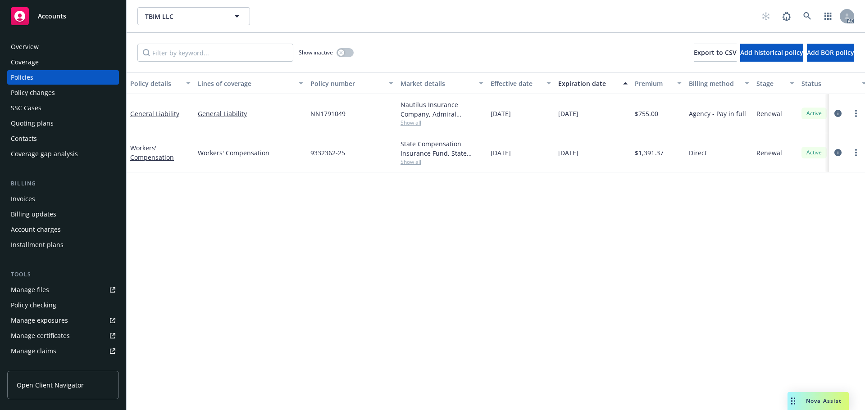
scroll to position [0, 131]
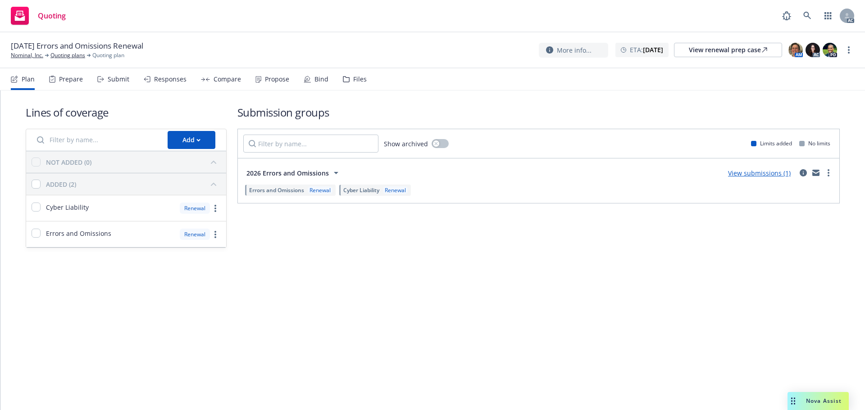
drag, startPoint x: 847, startPoint y: 49, endPoint x: 842, endPoint y: 52, distance: 6.3
click at [847, 49] on link "more" at bounding box center [848, 50] width 11 height 11
drag, startPoint x: 814, startPoint y: 67, endPoint x: 805, endPoint y: 68, distance: 9.0
click at [814, 67] on link "Copy logging email" at bounding box center [803, 68] width 100 height 18
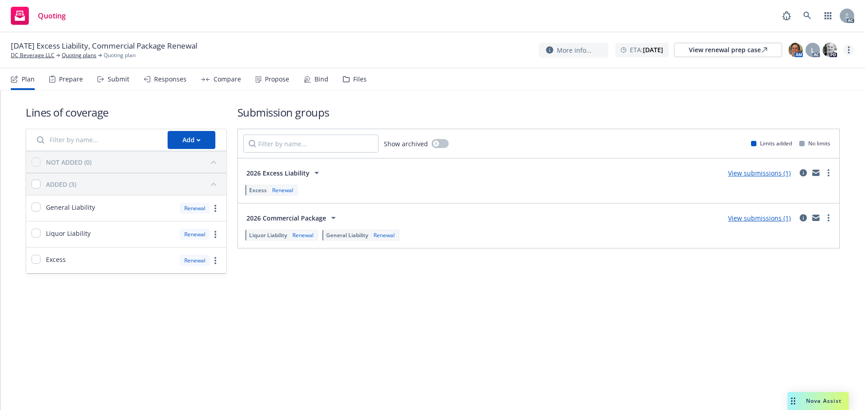
click at [849, 54] on link "more" at bounding box center [848, 50] width 11 height 11
drag, startPoint x: 818, startPoint y: 68, endPoint x: 754, endPoint y: 70, distance: 64.0
click at [817, 68] on link "Copy logging email" at bounding box center [803, 68] width 100 height 18
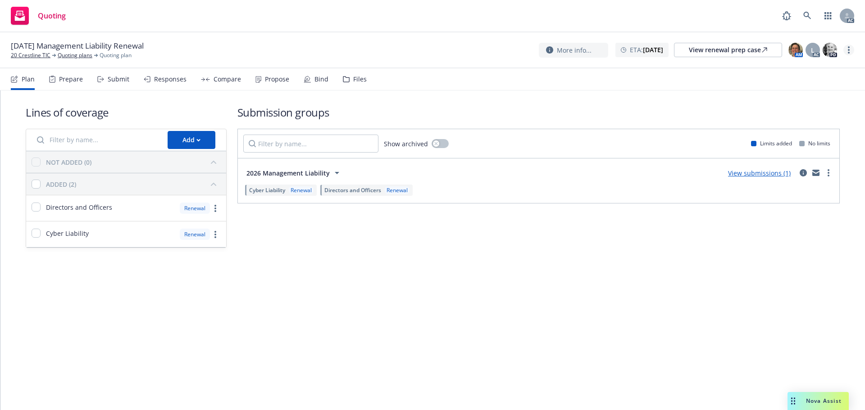
click at [848, 50] on circle "more" at bounding box center [849, 50] width 2 height 2
click at [799, 73] on link "Copy logging email" at bounding box center [803, 69] width 100 height 18
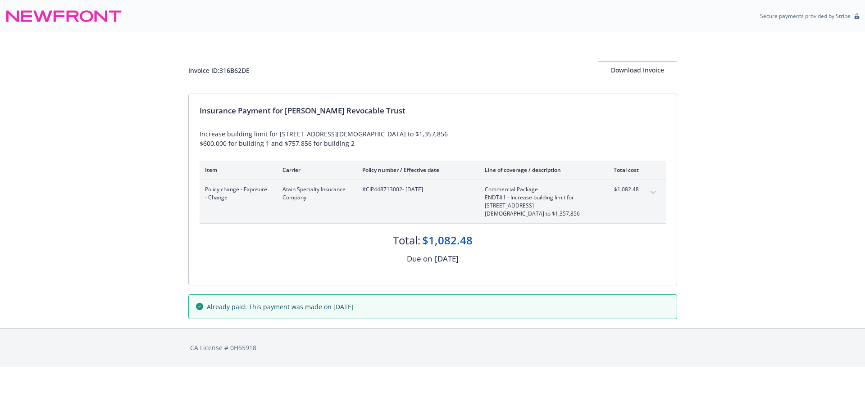
drag, startPoint x: 406, startPoint y: 189, endPoint x: 428, endPoint y: 190, distance: 22.1
click at [427, 190] on span "#CIP448713002 - [DATE]" at bounding box center [416, 190] width 108 height 8
drag, startPoint x: 421, startPoint y: 250, endPoint x: 464, endPoint y: 249, distance: 42.8
click at [459, 253] on div "[DATE]" at bounding box center [447, 259] width 24 height 12
click at [502, 253] on div "Due on [DATE]" at bounding box center [433, 259] width 466 height 12
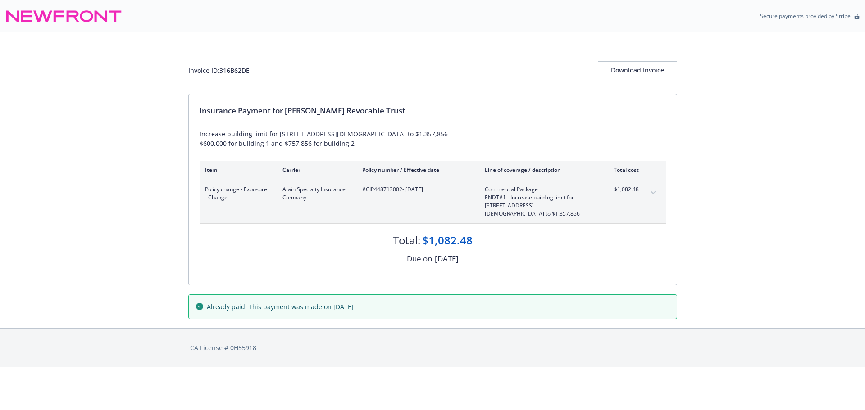
drag, startPoint x: 412, startPoint y: 250, endPoint x: 521, endPoint y: 249, distance: 109.0
click at [487, 253] on div "Due on [DATE]" at bounding box center [433, 259] width 466 height 12
click at [522, 253] on div "Due on [DATE]" at bounding box center [433, 259] width 466 height 12
drag, startPoint x: 492, startPoint y: 253, endPoint x: 376, endPoint y: 257, distance: 116.3
click at [381, 255] on div "Due on [DATE]" at bounding box center [433, 259] width 466 height 12
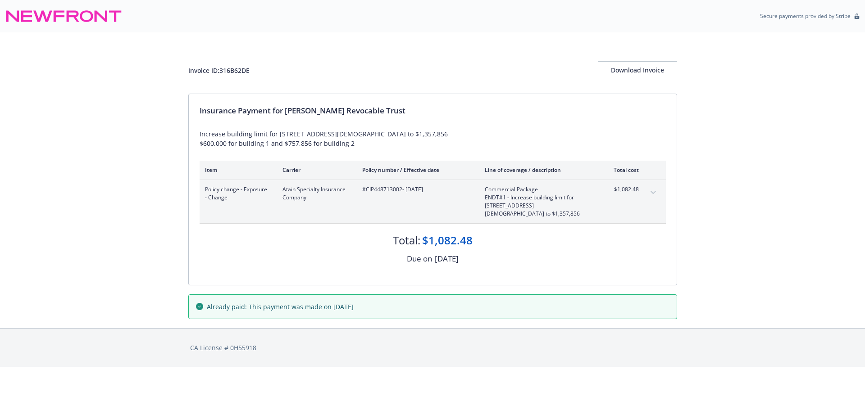
click at [341, 264] on div "Insurance Payment for [PERSON_NAME] Revocable Trust Increase building limit for…" at bounding box center [433, 189] width 488 height 191
drag, startPoint x: 400, startPoint y: 187, endPoint x: 441, endPoint y: 185, distance: 41.5
click at [441, 186] on span "#CIP448713002 - [DATE]" at bounding box center [416, 190] width 108 height 8
click at [462, 207] on div "#CIP448713002 - [DATE]" at bounding box center [416, 202] width 108 height 32
drag, startPoint x: 492, startPoint y: 253, endPoint x: 380, endPoint y: 250, distance: 111.8
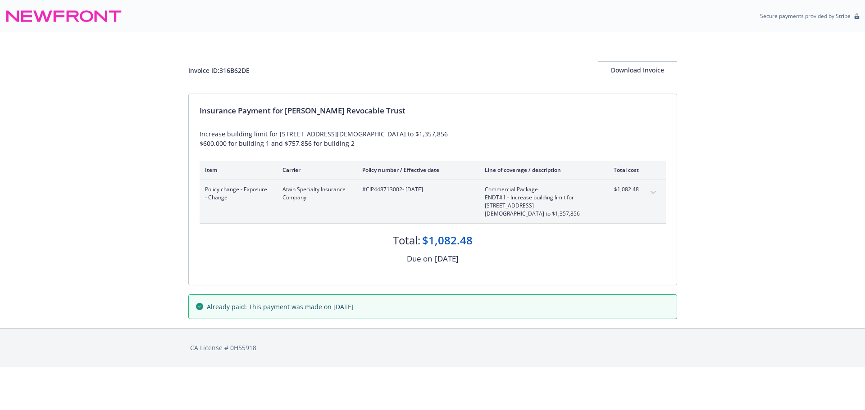
click at [380, 253] on div "Due on [DATE]" at bounding box center [433, 259] width 466 height 12
click at [359, 255] on div "Due on [DATE]" at bounding box center [433, 259] width 466 height 12
click at [407, 253] on div "Due on" at bounding box center [419, 259] width 25 height 12
drag, startPoint x: 486, startPoint y: 251, endPoint x: 384, endPoint y: 247, distance: 102.3
click at [384, 253] on div "Due on [DATE]" at bounding box center [433, 259] width 466 height 12
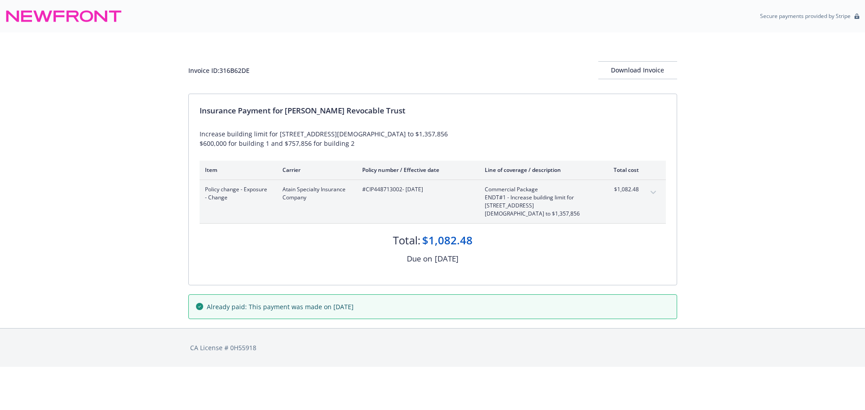
click at [484, 253] on div "Due on [DATE]" at bounding box center [433, 259] width 466 height 12
